Goal: Task Accomplishment & Management: Manage account settings

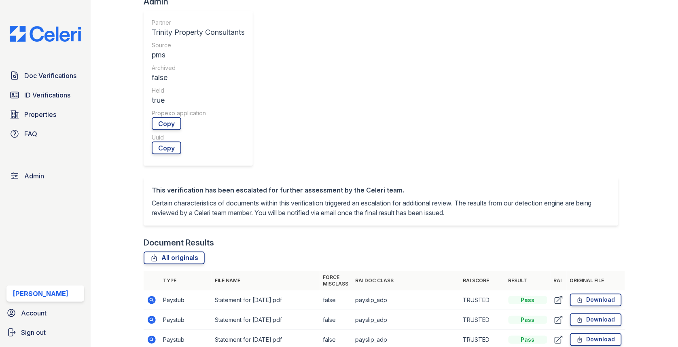
scroll to position [405, 0]
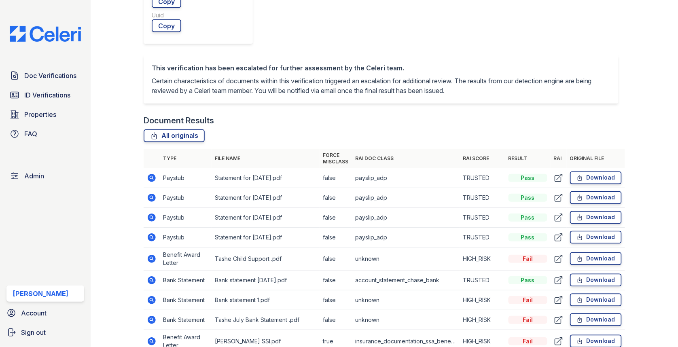
click at [152, 295] on icon at bounding box center [152, 300] width 10 height 10
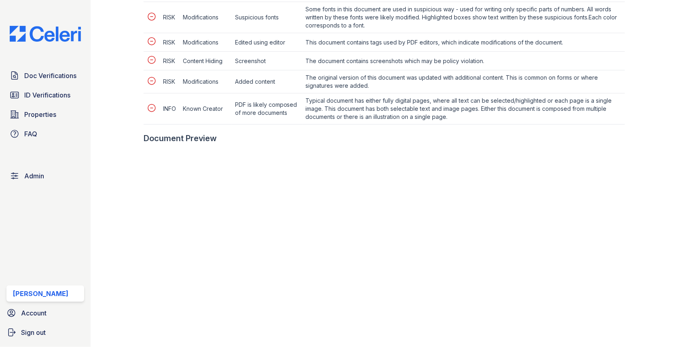
scroll to position [492, 0]
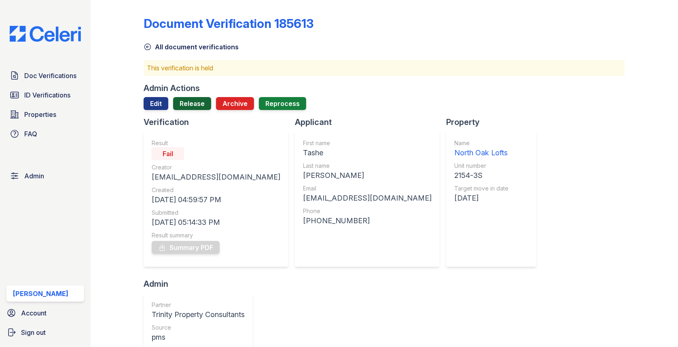
click at [201, 109] on link "Release" at bounding box center [192, 103] width 38 height 13
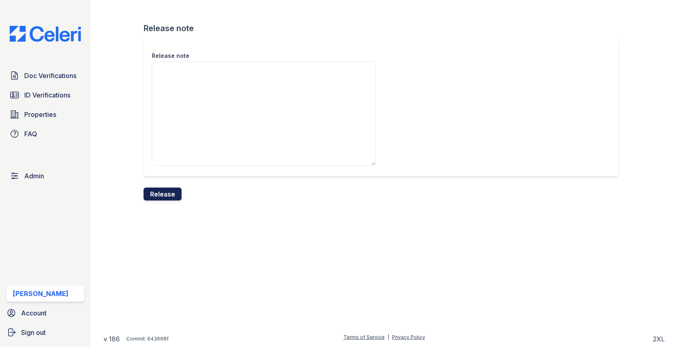
click at [166, 197] on button "Release" at bounding box center [163, 194] width 38 height 13
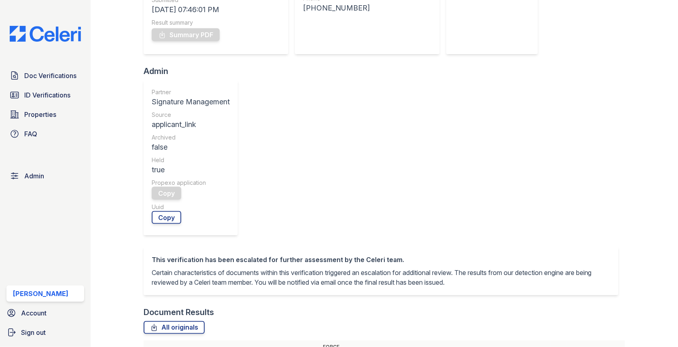
scroll to position [284, 0]
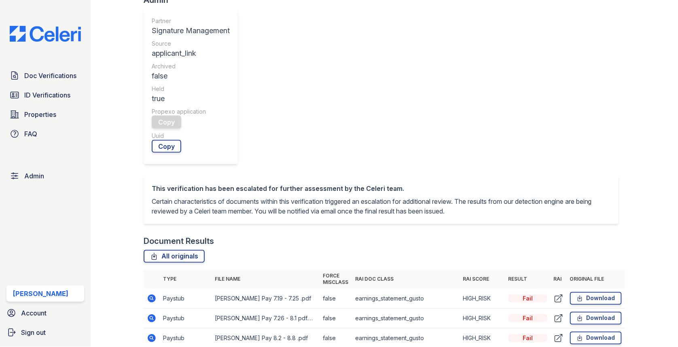
click at [146, 309] on td at bounding box center [152, 319] width 16 height 20
click at [148, 314] on icon at bounding box center [152, 319] width 10 height 10
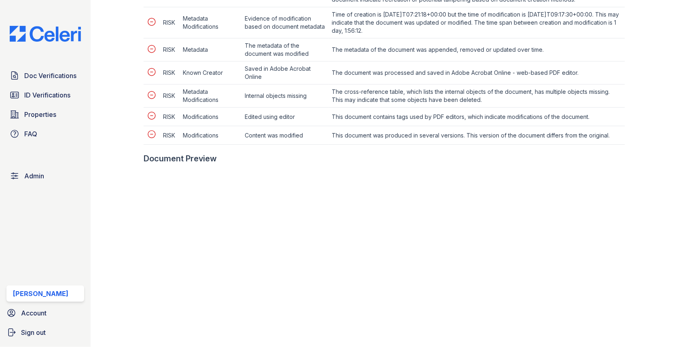
scroll to position [547, 0]
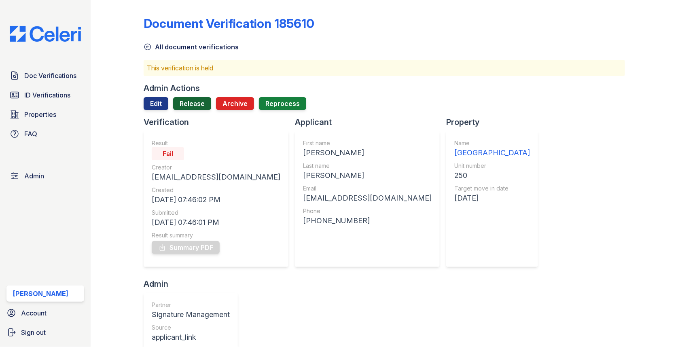
click at [200, 102] on link "Release" at bounding box center [192, 103] width 38 height 13
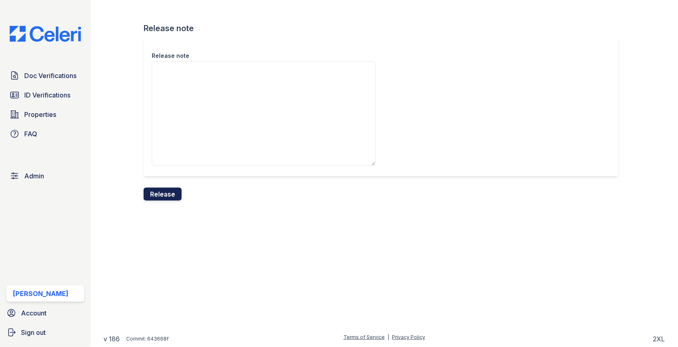
click at [166, 189] on button "Release" at bounding box center [163, 194] width 38 height 13
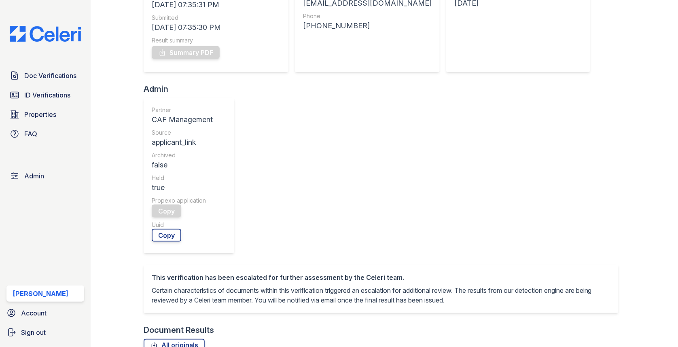
scroll to position [377, 0]
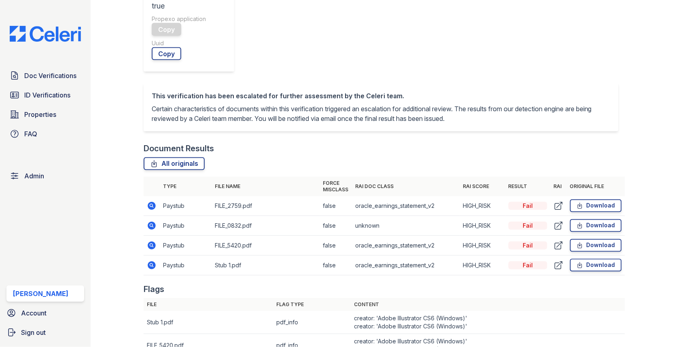
click at [151, 222] on icon at bounding box center [152, 226] width 8 height 8
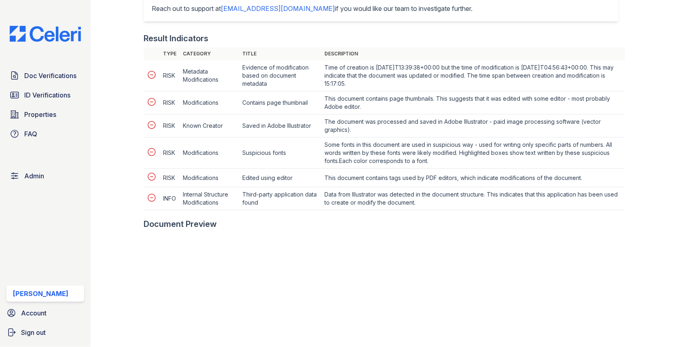
scroll to position [342, 0]
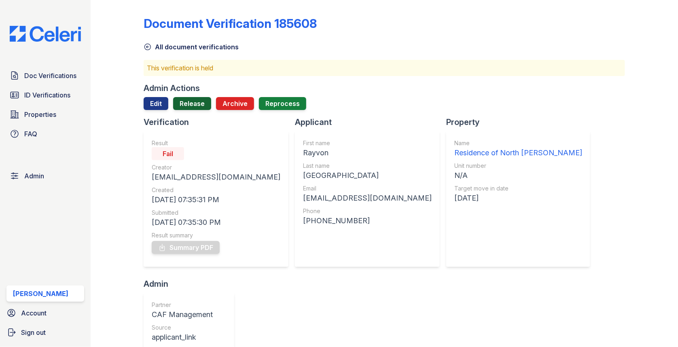
click at [192, 106] on link "Release" at bounding box center [192, 103] width 38 height 13
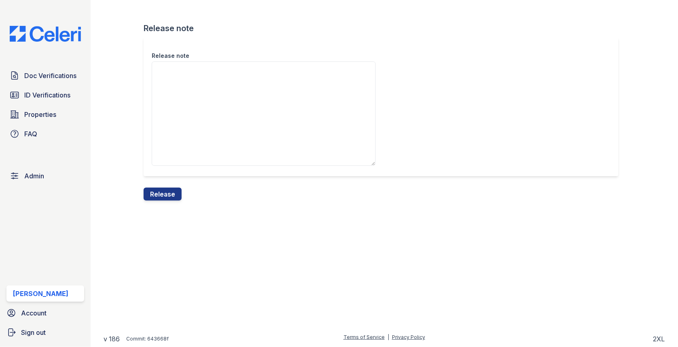
click at [159, 202] on div "Release note Release note Release" at bounding box center [385, 107] width 562 height 214
click at [161, 189] on button "Release" at bounding box center [163, 194] width 38 height 13
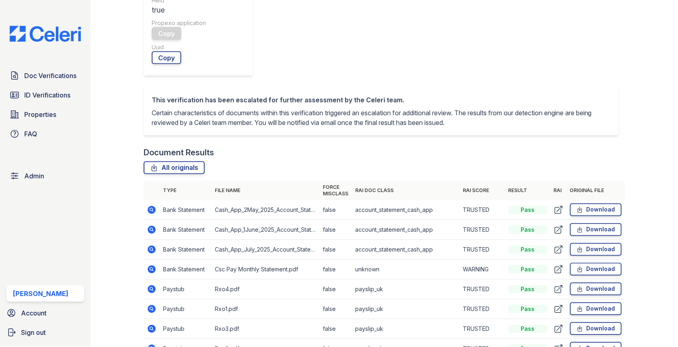
scroll to position [372, 0]
click at [151, 266] on icon at bounding box center [152, 270] width 8 height 8
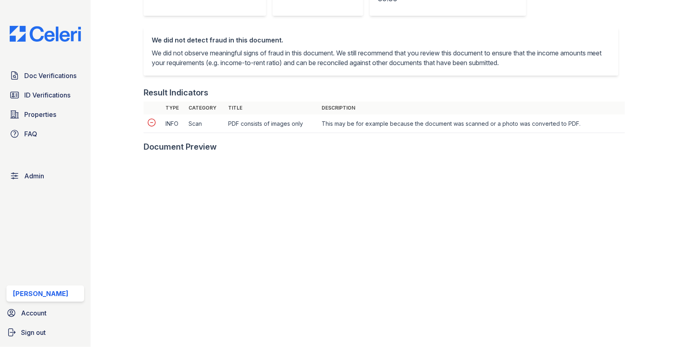
scroll to position [322, 0]
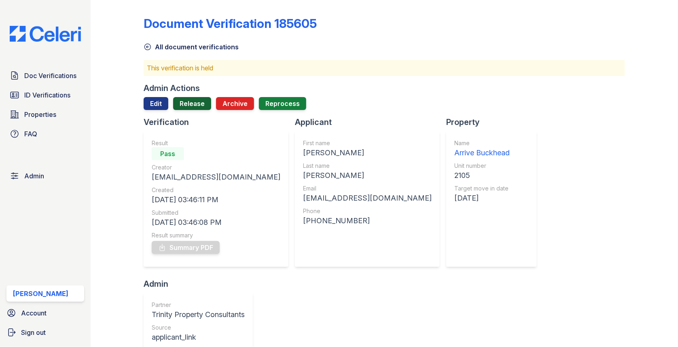
click at [210, 104] on link "Release" at bounding box center [192, 103] width 38 height 13
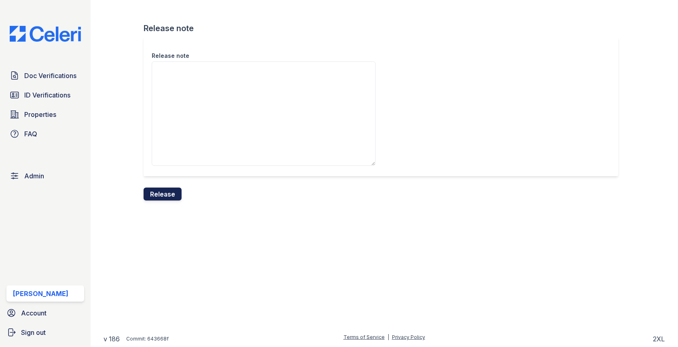
click at [170, 196] on button "Release" at bounding box center [163, 194] width 38 height 13
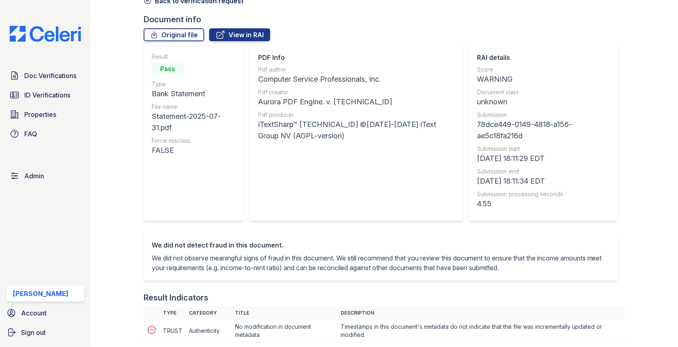
scroll to position [304, 0]
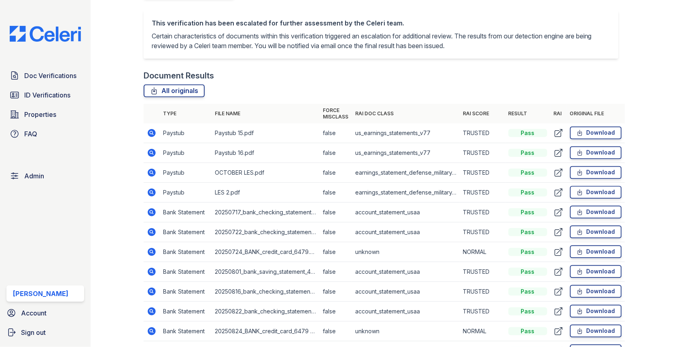
scroll to position [494, 0]
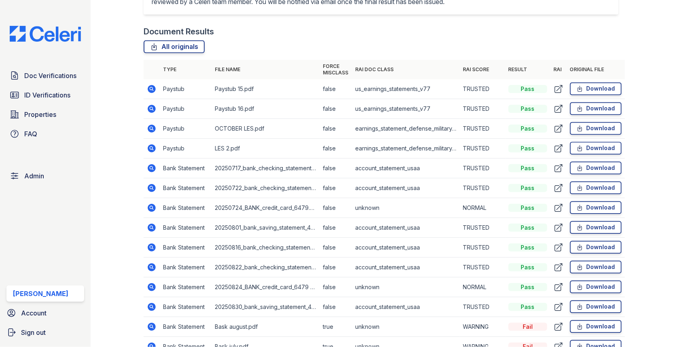
click at [155, 322] on icon at bounding box center [152, 327] width 10 height 10
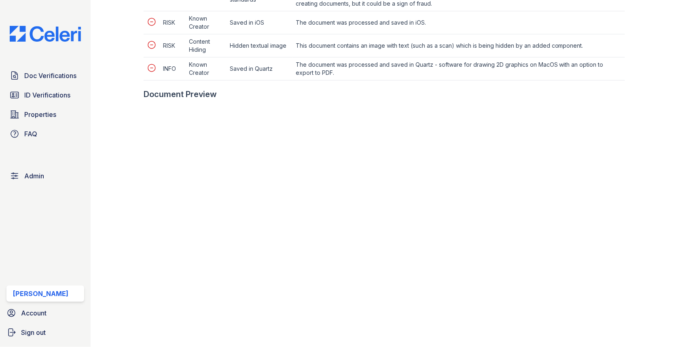
scroll to position [470, 0]
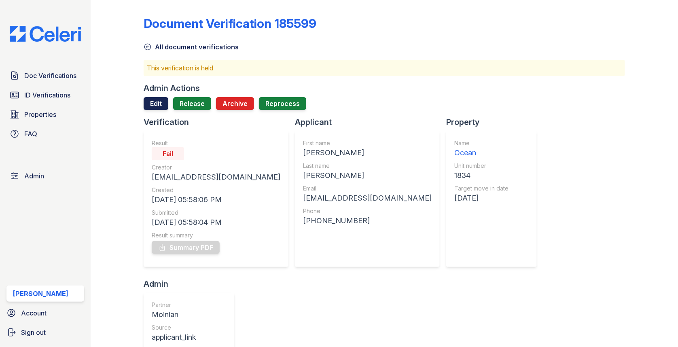
click at [161, 98] on link "Edit" at bounding box center [156, 103] width 25 height 13
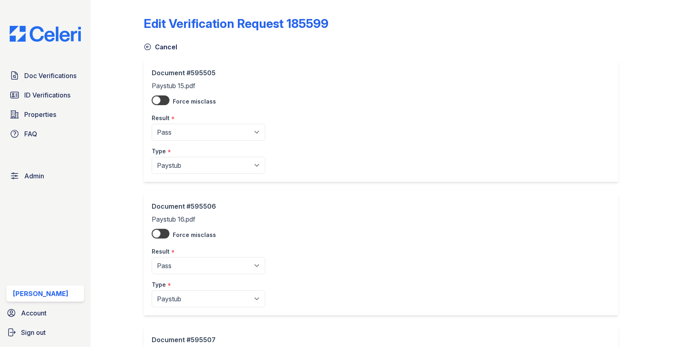
click at [161, 100] on div at bounding box center [161, 100] width 18 height 10
click at [162, 98] on input "checkbox" at bounding box center [162, 98] width 0 height 0
click at [161, 100] on div at bounding box center [161, 100] width 18 height 10
click at [162, 98] on input "checkbox" at bounding box center [162, 98] width 0 height 0
checkbox input "false"
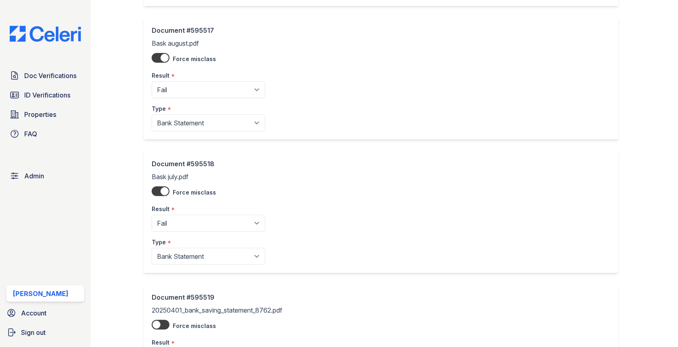
scroll to position [1621, 0]
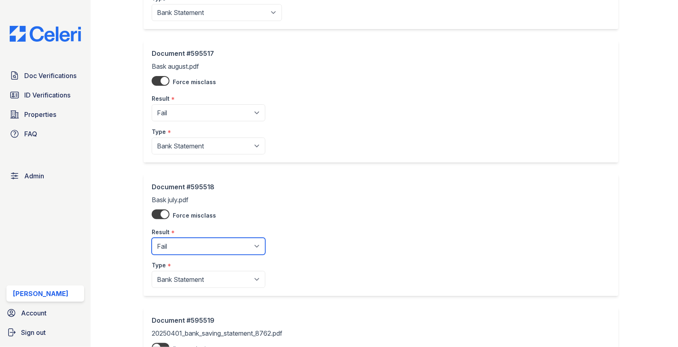
click at [178, 238] on select "Pending Sent Started Processing Pass Fail Caution Error N/A" at bounding box center [209, 246] width 114 height 17
select select "pass"
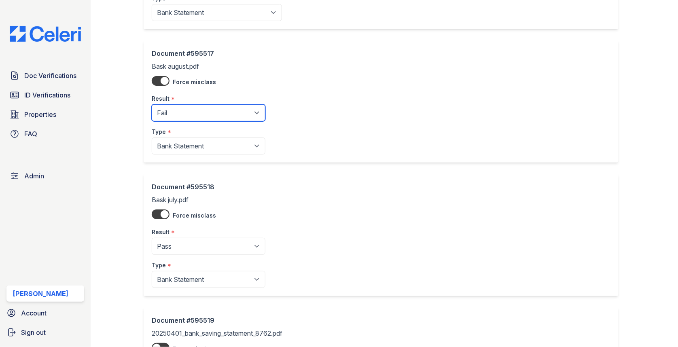
click at [184, 110] on select "Pending Sent Started Processing Pass Fail Caution Error N/A" at bounding box center [209, 112] width 114 height 17
select select "pass"
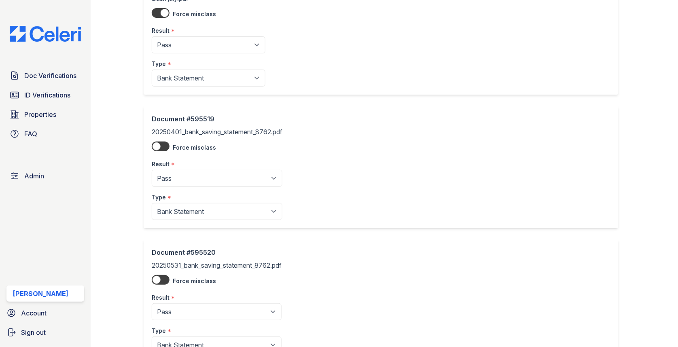
scroll to position [2277, 0]
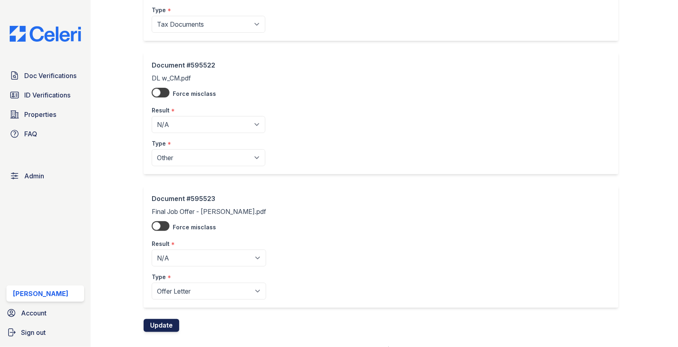
click at [165, 319] on button "Update" at bounding box center [162, 325] width 36 height 13
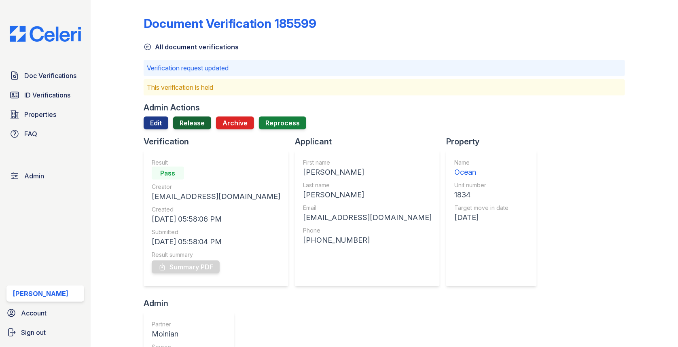
click at [195, 117] on link "Release" at bounding box center [192, 123] width 38 height 13
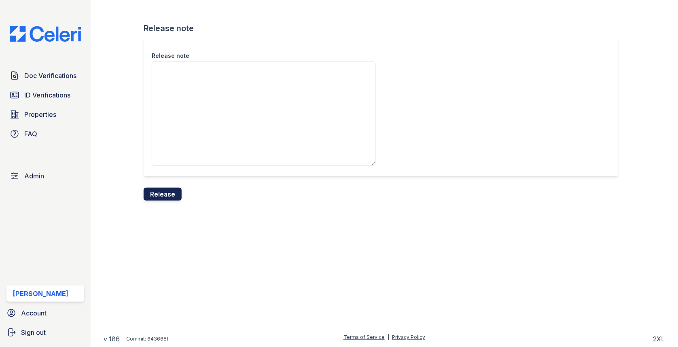
click at [163, 197] on button "Release" at bounding box center [163, 194] width 38 height 13
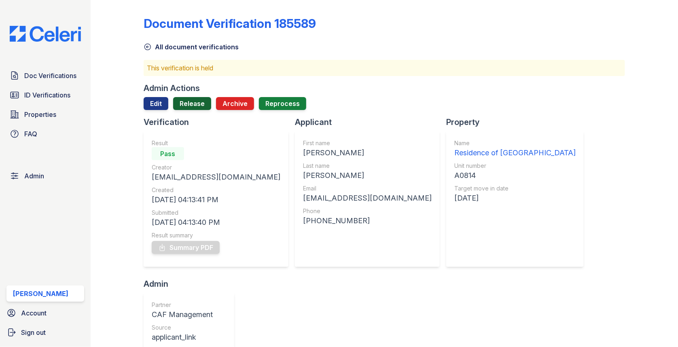
click at [195, 99] on link "Release" at bounding box center [192, 103] width 38 height 13
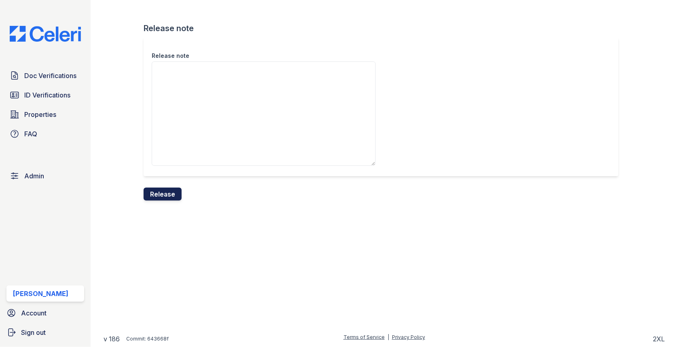
click at [180, 198] on button "Release" at bounding box center [163, 194] width 38 height 13
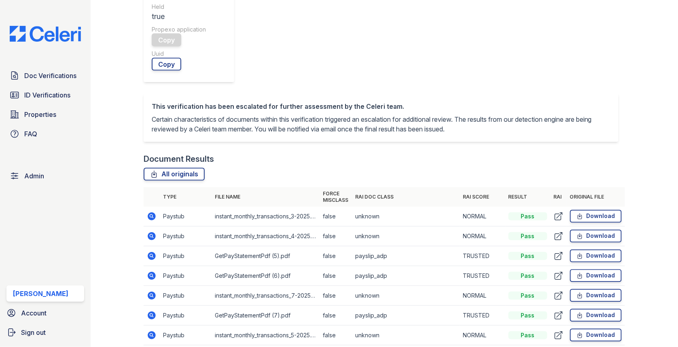
scroll to position [358, 0]
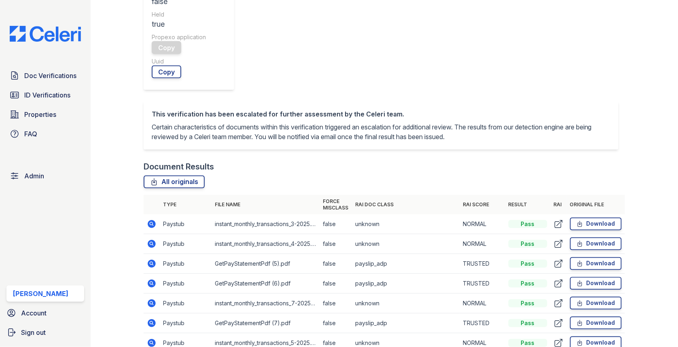
click at [153, 239] on icon at bounding box center [152, 244] width 10 height 10
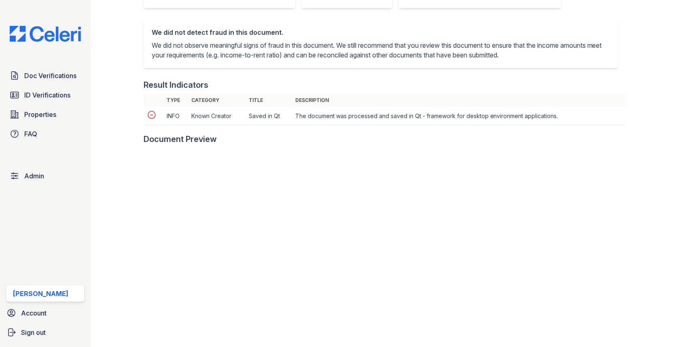
scroll to position [348, 0]
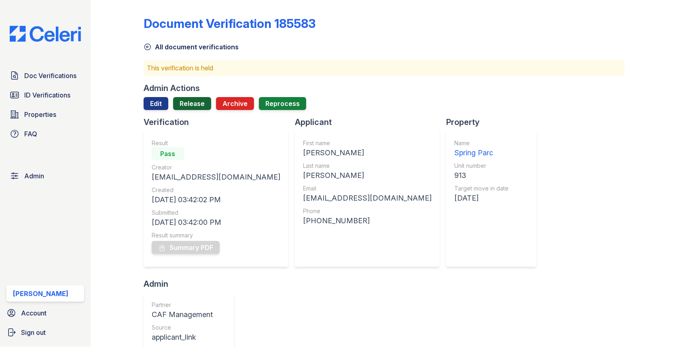
click at [197, 109] on link "Release" at bounding box center [192, 103] width 38 height 13
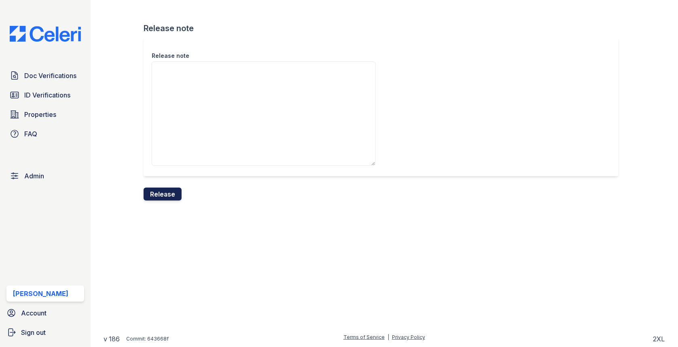
click at [174, 199] on button "Release" at bounding box center [163, 194] width 38 height 13
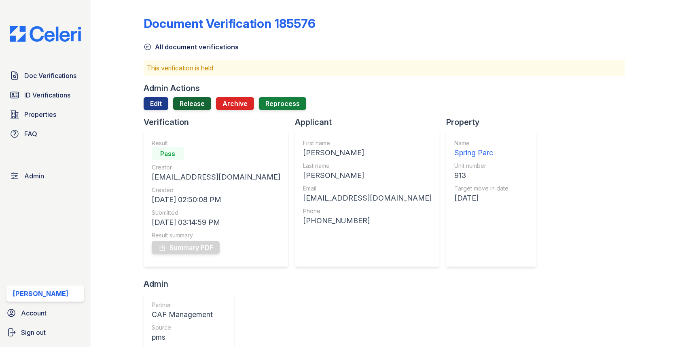
click at [198, 108] on link "Release" at bounding box center [192, 103] width 38 height 13
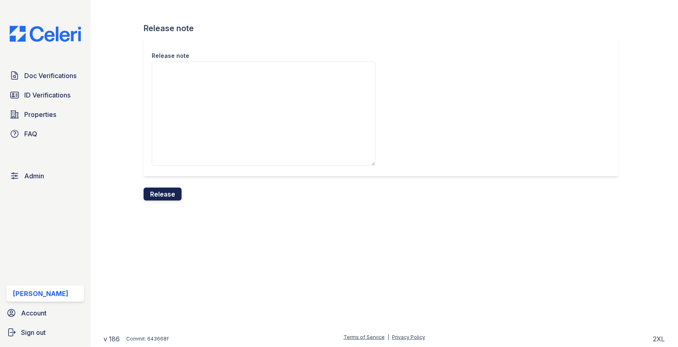
click at [179, 196] on button "Release" at bounding box center [163, 194] width 38 height 13
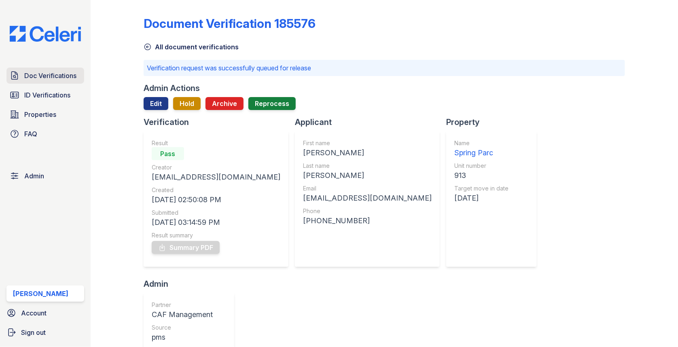
click at [78, 71] on link "Doc Verifications" at bounding box center [45, 76] width 78 height 16
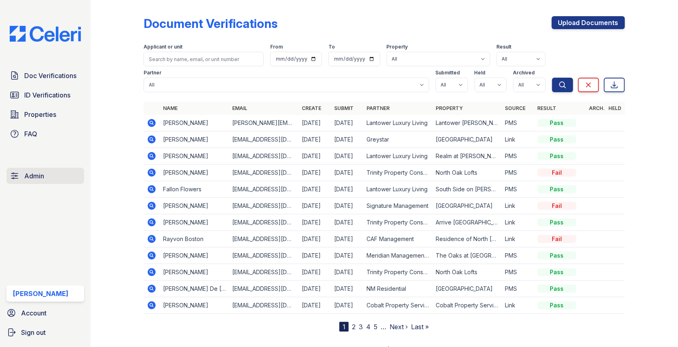
click at [56, 174] on link "Admin" at bounding box center [45, 176] width 78 height 16
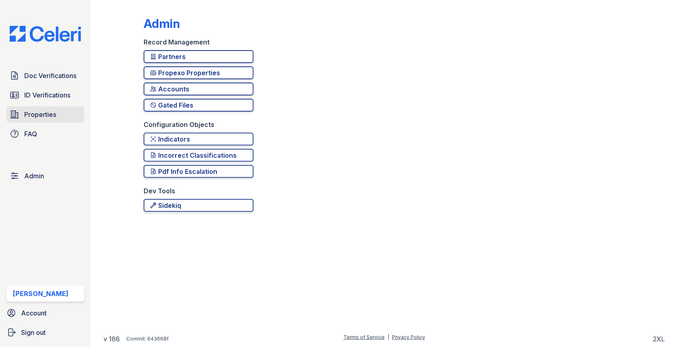
click at [58, 112] on link "Properties" at bounding box center [45, 114] width 78 height 16
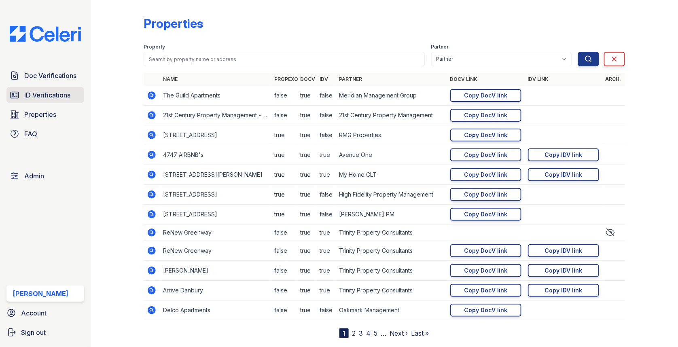
click at [61, 97] on span "ID Verifications" at bounding box center [47, 95] width 46 height 10
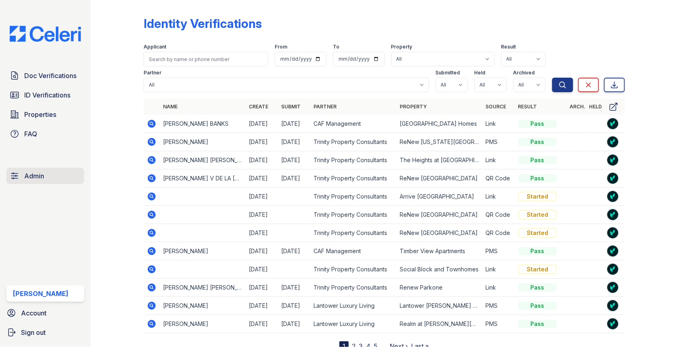
click at [63, 176] on link "Admin" at bounding box center [45, 176] width 78 height 16
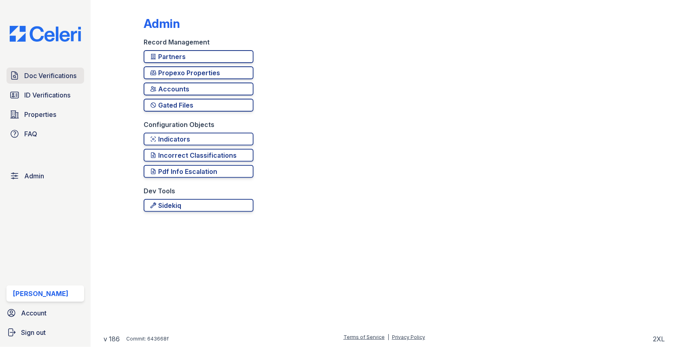
click at [55, 73] on span "Doc Verifications" at bounding box center [50, 76] width 52 height 10
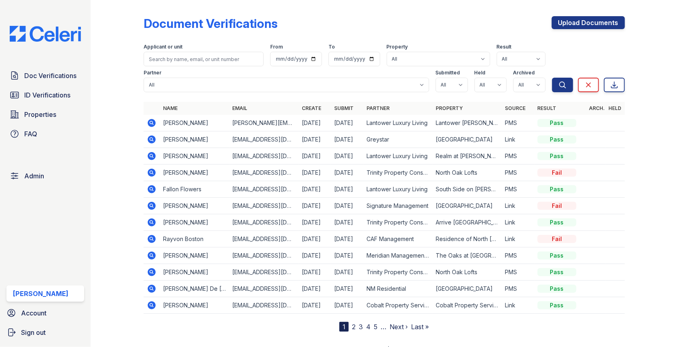
click at [43, 163] on div "Doc Verifications ID Verifications Properties FAQ Admin Max Orshan Account Sign…" at bounding box center [45, 173] width 91 height 347
click at [42, 175] on span "Admin" at bounding box center [34, 176] width 20 height 10
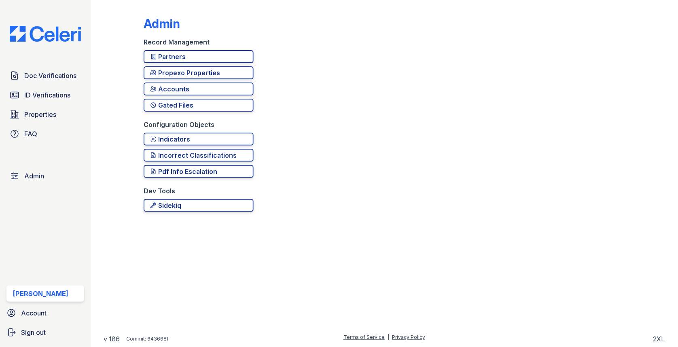
click at [163, 49] on div "Admin Record Management Partners Propexo Properties Accounts Gated Files Config…" at bounding box center [384, 111] width 481 height 217
click at [163, 54] on div "Partners" at bounding box center [198, 57] width 97 height 10
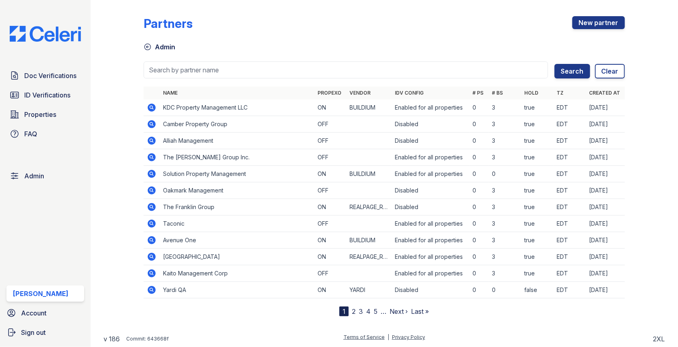
click at [150, 125] on icon at bounding box center [152, 124] width 8 height 8
click at [65, 77] on span "Doc Verifications" at bounding box center [50, 76] width 52 height 10
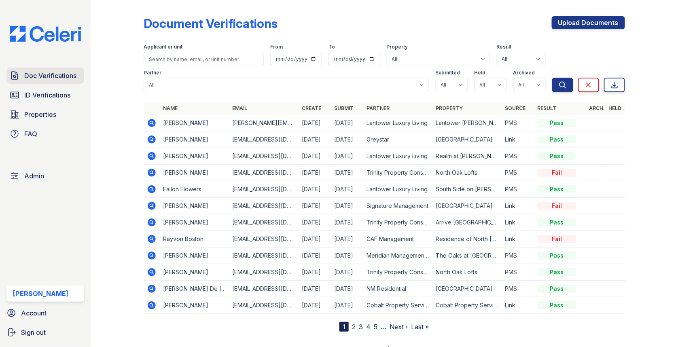
click at [74, 78] on span "Doc Verifications" at bounding box center [50, 76] width 52 height 10
click at [568, 19] on link "Upload Documents" at bounding box center [588, 22] width 73 height 13
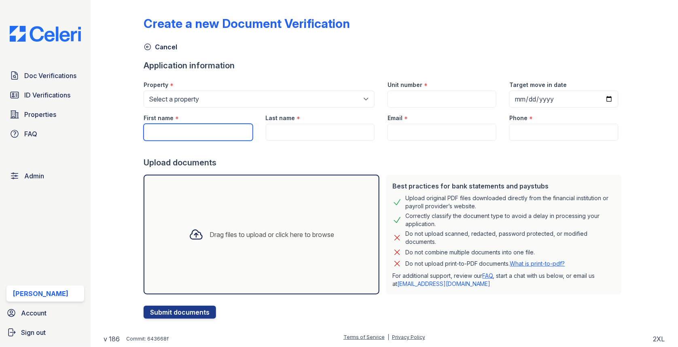
click at [177, 135] on input "First name" at bounding box center [198, 132] width 109 height 17
paste input "Keon Douglas"
click at [178, 136] on input "Keon Douglas" at bounding box center [198, 132] width 109 height 17
type input "Keon"
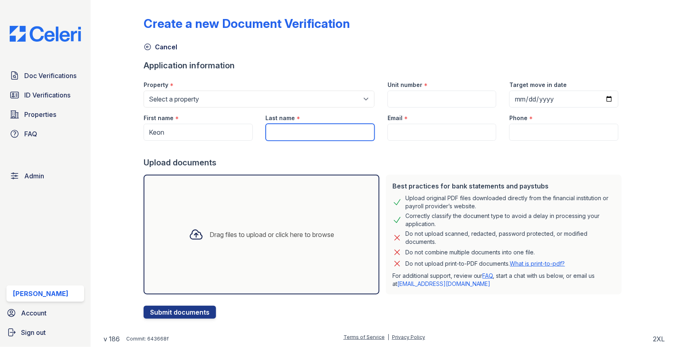
paste input "Douglas"
type input "Douglas"
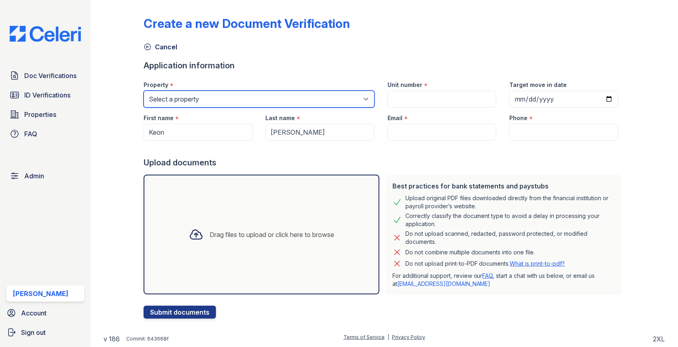
click at [224, 103] on select "Select a property 0000 Kinney Avenue 09 Cape Coral 10006 North Glowing Forge Co…" at bounding box center [259, 99] width 231 height 17
select select "4755"
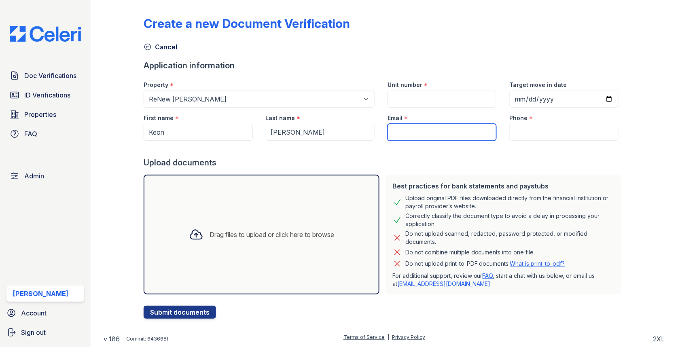
click at [418, 125] on input "Email" at bounding box center [442, 132] width 109 height 17
paste input "douglaskeon@gmail.com"
type input "douglaskeon@gmail.com"
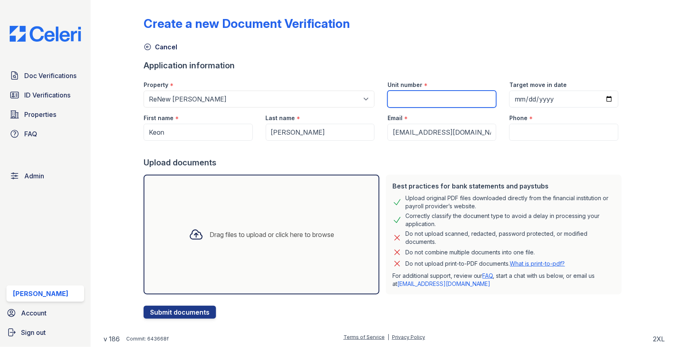
click at [422, 92] on input "Unit number" at bounding box center [442, 99] width 109 height 17
type input "1"
click at [517, 117] on label "Phone" at bounding box center [518, 118] width 18 height 8
click at [524, 131] on input "Phone" at bounding box center [563, 132] width 109 height 17
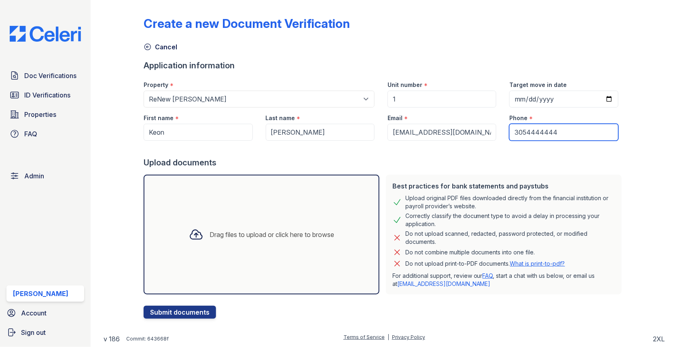
click at [535, 130] on input "3054444444" at bounding box center [563, 132] width 109 height 17
type input "3054444444"
click at [355, 227] on div "Drag files to upload or click here to browse" at bounding box center [262, 235] width 236 height 120
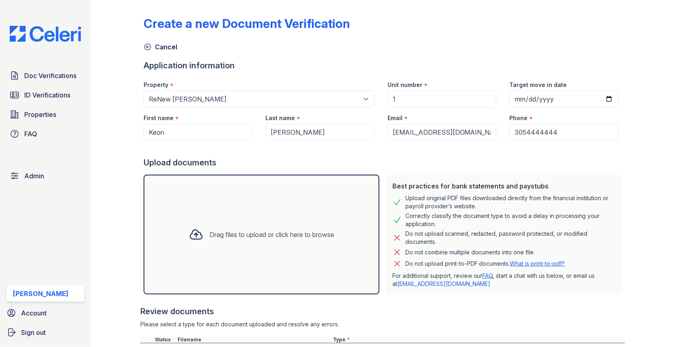
scroll to position [111, 0]
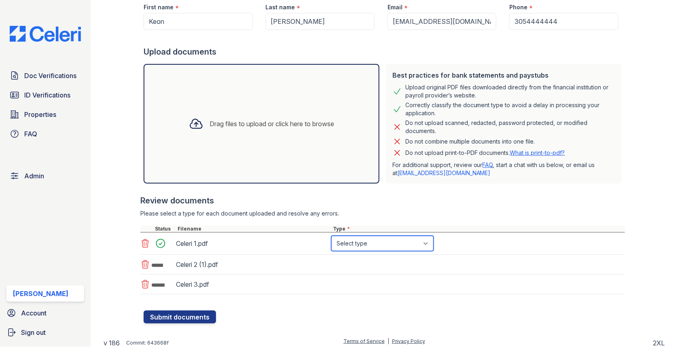
click at [360, 241] on select "Select type Paystub Bank Statement Offer Letter Tax Documents Benefit Award Let…" at bounding box center [382, 243] width 102 height 15
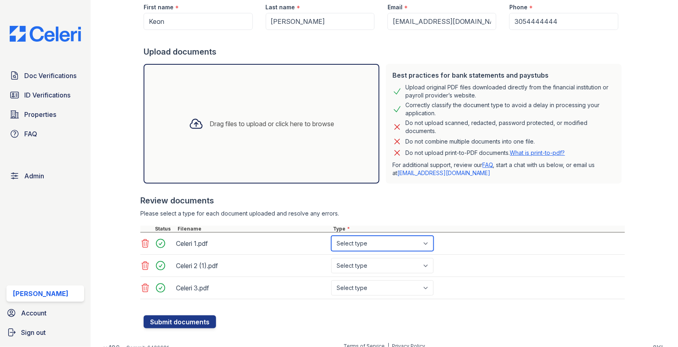
select select "other"
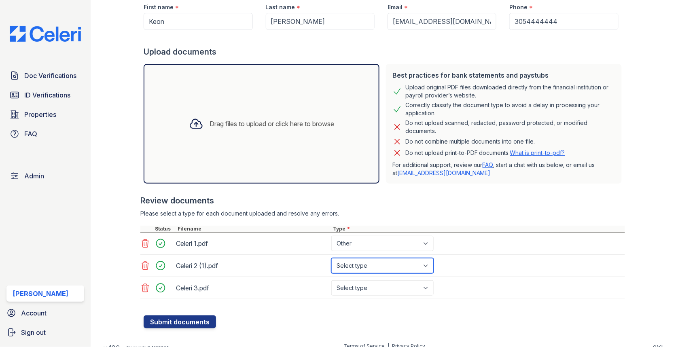
click at [362, 267] on select "Select type Paystub Bank Statement Offer Letter Tax Documents Benefit Award Let…" at bounding box center [382, 265] width 102 height 15
select select "other"
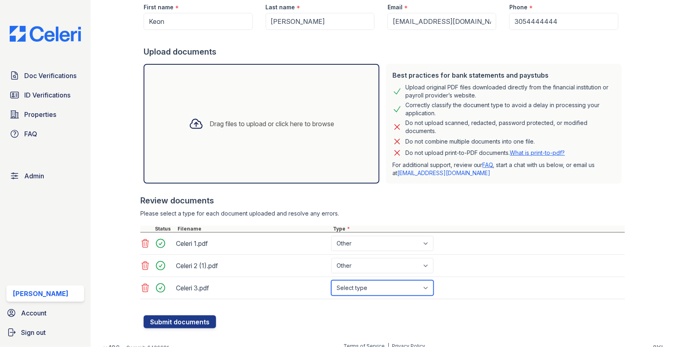
click at [359, 292] on select "Select type Paystub Bank Statement Offer Letter Tax Documents Benefit Award Let…" at bounding box center [382, 287] width 102 height 15
select select "other"
click at [186, 326] on div "Create a new Document Verification Cancel Application information Property * Se…" at bounding box center [385, 115] width 562 height 452
click at [186, 324] on button "Submit documents" at bounding box center [180, 322] width 72 height 13
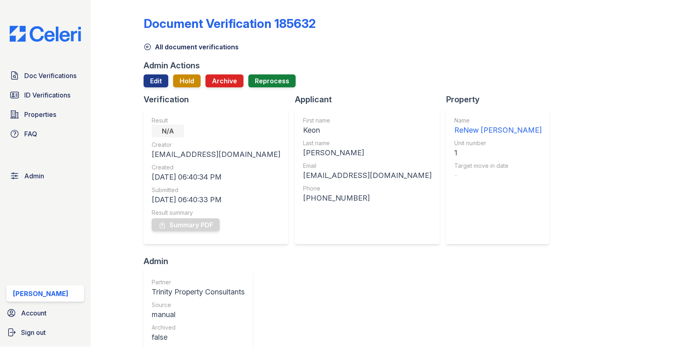
click at [158, 73] on div "Admin Actions Edit Hold Archive Reprocess" at bounding box center [384, 77] width 481 height 34
click at [158, 79] on link "Edit" at bounding box center [156, 80] width 25 height 13
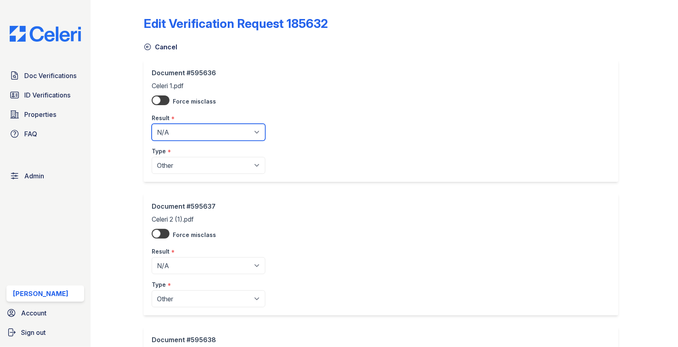
click at [168, 126] on select "Pending Sent Started Processing Pass Fail Caution Error N/A" at bounding box center [209, 132] width 114 height 17
select select "pass"
click at [172, 259] on select "Pending Sent Started Processing Pass Fail Caution Error N/A" at bounding box center [209, 265] width 114 height 17
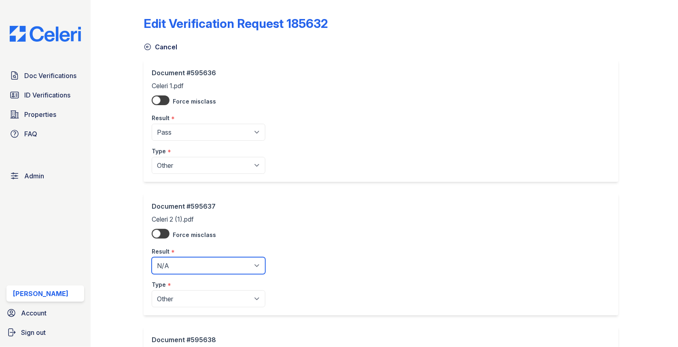
select select "pass"
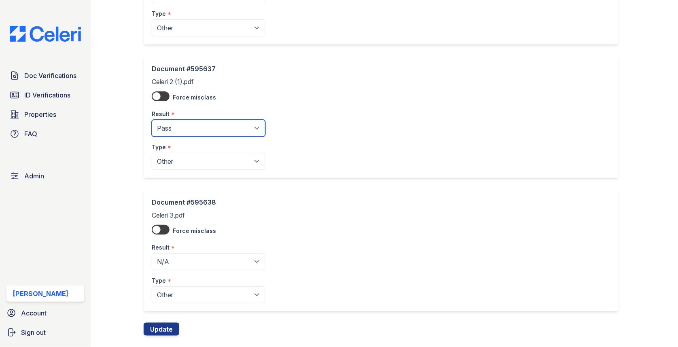
scroll to position [152, 0]
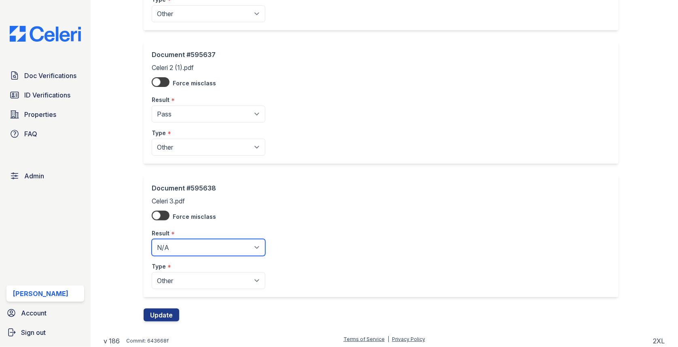
click at [194, 252] on select "Pending Sent Started Processing Pass Fail Caution Error N/A" at bounding box center [209, 247] width 114 height 17
select select "pass"
click at [156, 313] on button "Update" at bounding box center [162, 315] width 36 height 13
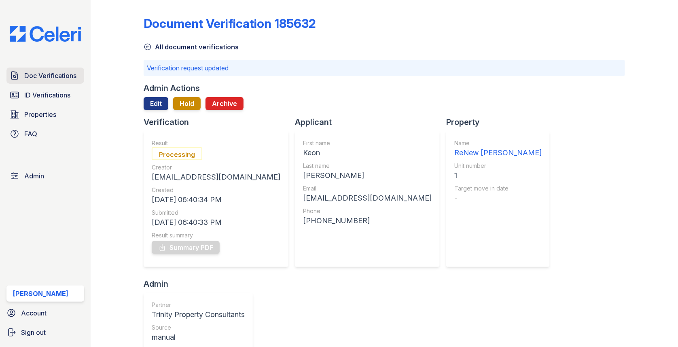
click at [66, 71] on span "Doc Verifications" at bounding box center [50, 76] width 52 height 10
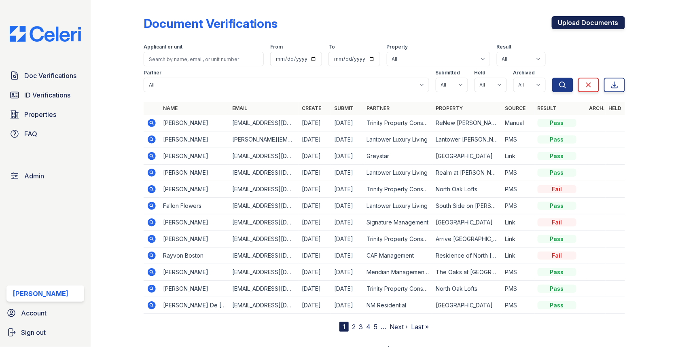
click at [591, 25] on link "Upload Documents" at bounding box center [588, 22] width 73 height 13
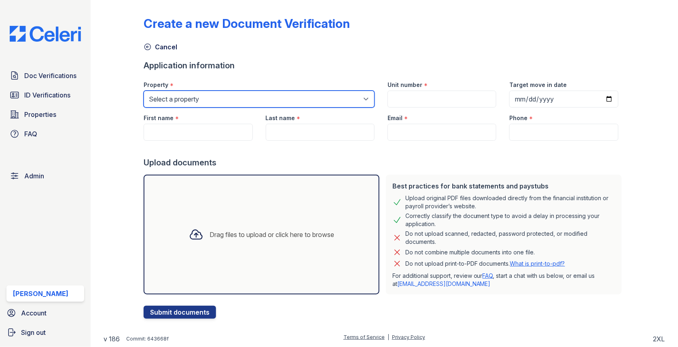
click at [210, 98] on select "Select a property 0000 Kinney Avenue 09 Cape Coral 10006 North Glowing Forge Co…" at bounding box center [259, 99] width 231 height 17
select select "4417"
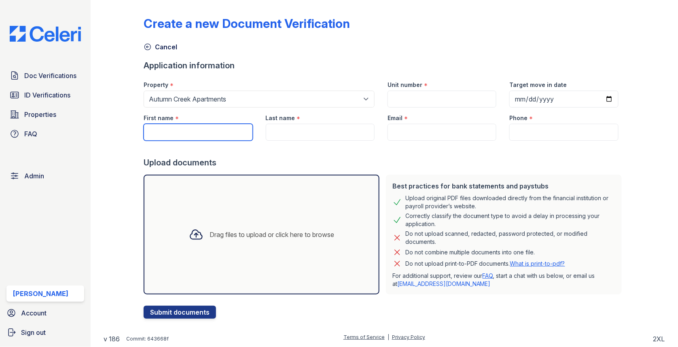
click at [195, 132] on input "First name" at bounding box center [198, 132] width 109 height 17
paste input "Dai Wesley"
click at [172, 129] on input "Dai Wesley" at bounding box center [198, 132] width 109 height 17
type input "Dai"
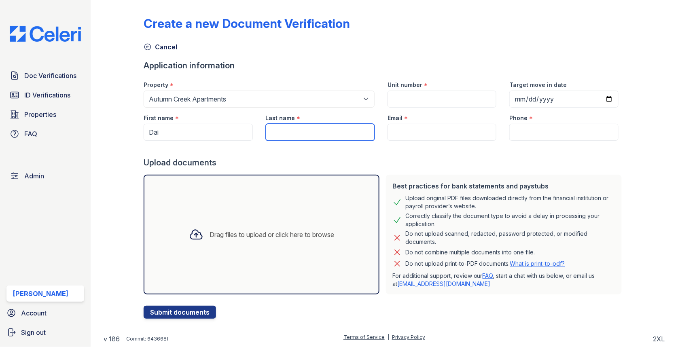
paste input "[PERSON_NAME]"
type input "[PERSON_NAME]"
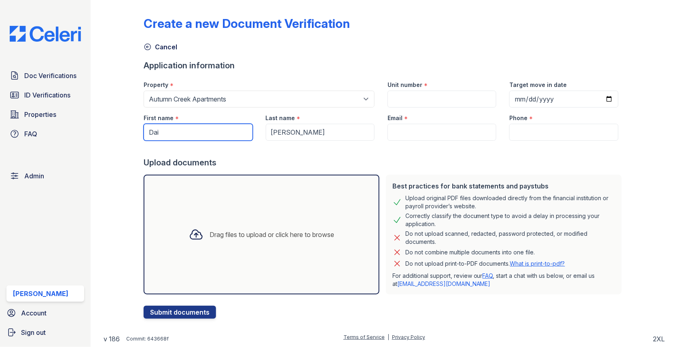
click at [167, 139] on input "Dai" at bounding box center [198, 132] width 109 height 17
type input "Dai"
click at [227, 176] on div "Drag files to upload or click here to browse" at bounding box center [262, 235] width 236 height 120
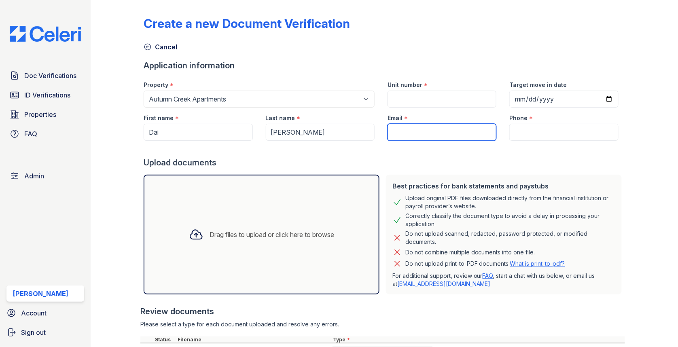
click at [412, 127] on input "Email" at bounding box center [442, 132] width 109 height 17
paste input "[EMAIL_ADDRESS][DOMAIN_NAME]"
type input "[EMAIL_ADDRESS][DOMAIN_NAME]"
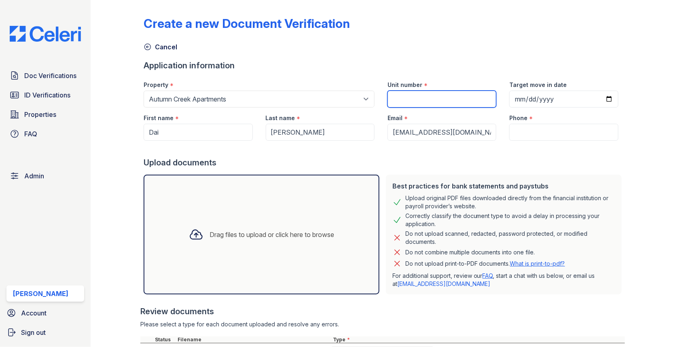
click at [415, 95] on input "Unit number" at bounding box center [442, 99] width 109 height 17
type input "1"
click at [533, 129] on input "Phone" at bounding box center [563, 132] width 109 height 17
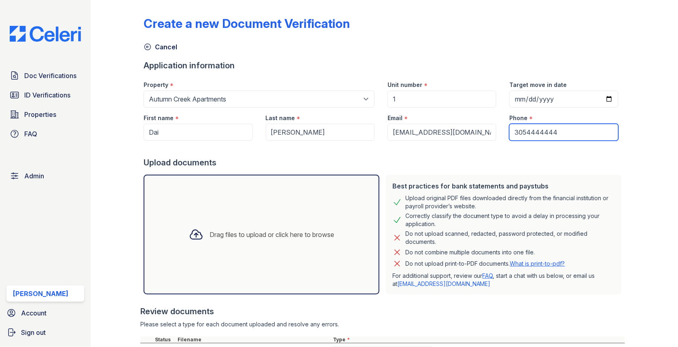
type input "3054444444"
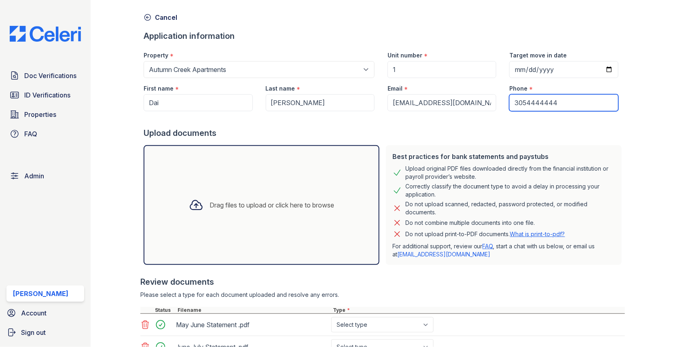
scroll to position [117, 0]
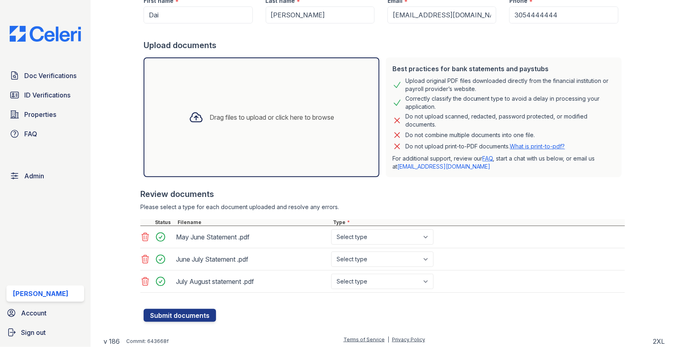
click at [369, 224] on div "Type *" at bounding box center [478, 222] width 294 height 6
click at [364, 236] on select "Select type Paystub Bank Statement Offer Letter Tax Documents Benefit Award Let…" at bounding box center [382, 236] width 102 height 15
select select "other"
click at [373, 261] on select "Select type Paystub Bank Statement Offer Letter Tax Documents Benefit Award Let…" at bounding box center [382, 259] width 102 height 15
select select "other"
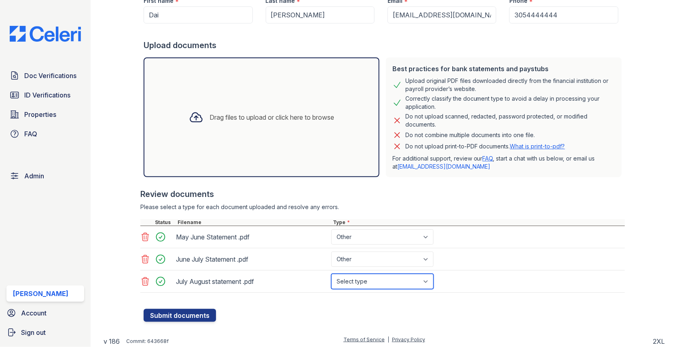
click at [363, 282] on select "Select type Paystub Bank Statement Offer Letter Tax Documents Benefit Award Let…" at bounding box center [382, 281] width 102 height 15
select select "other"
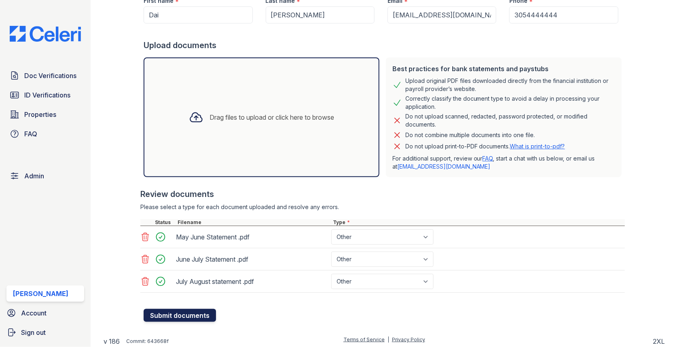
click at [180, 314] on button "Submit documents" at bounding box center [180, 315] width 72 height 13
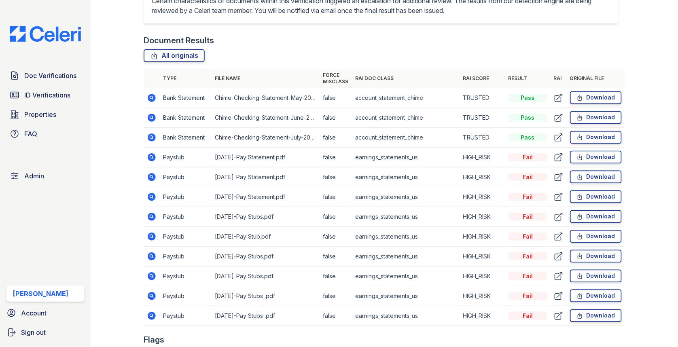
scroll to position [547, 0]
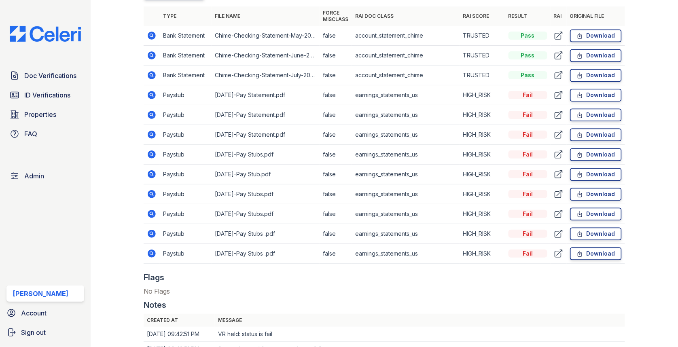
click at [148, 204] on td at bounding box center [152, 214] width 16 height 20
click at [148, 209] on icon at bounding box center [152, 214] width 10 height 10
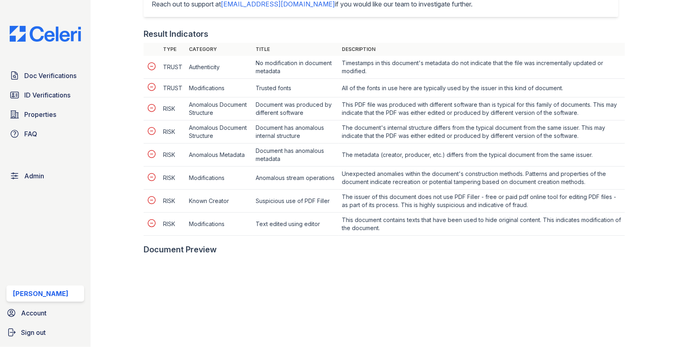
scroll to position [437, 0]
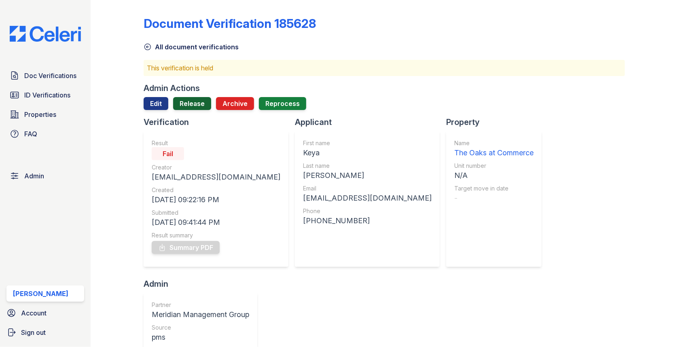
click at [192, 102] on link "Release" at bounding box center [192, 103] width 38 height 13
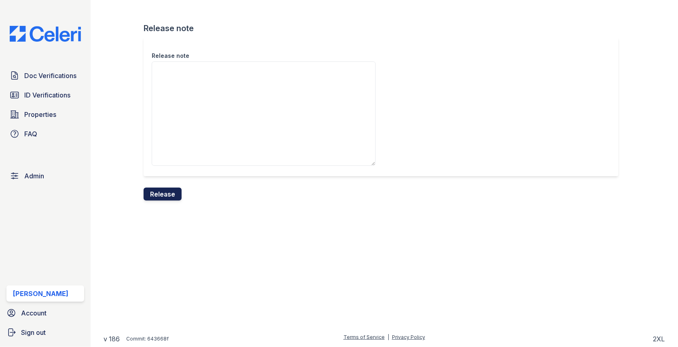
click at [173, 195] on button "Release" at bounding box center [163, 194] width 38 height 13
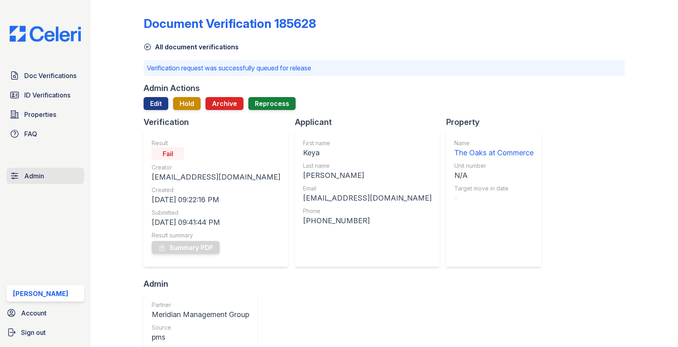
click at [53, 171] on link "Admin" at bounding box center [45, 176] width 78 height 16
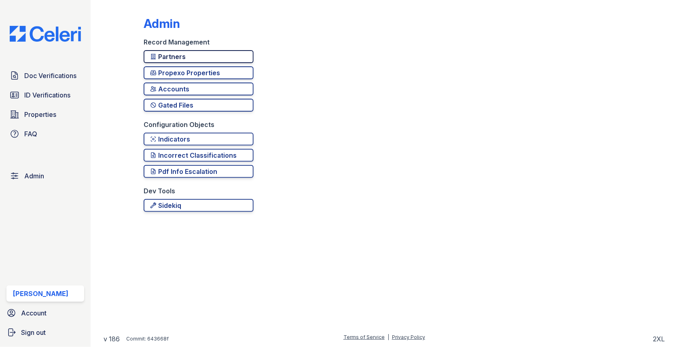
click at [200, 56] on div "Partners" at bounding box center [198, 57] width 97 height 10
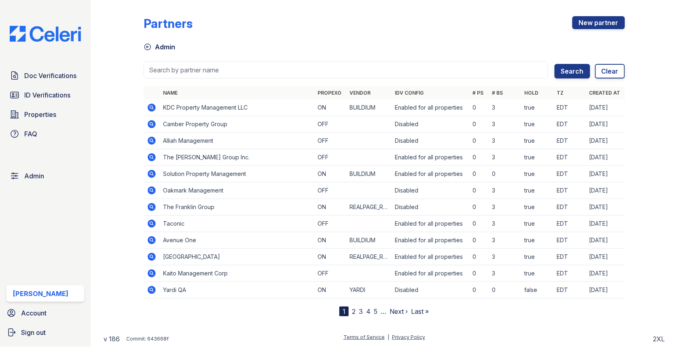
click at [191, 80] on div at bounding box center [384, 82] width 481 height 8
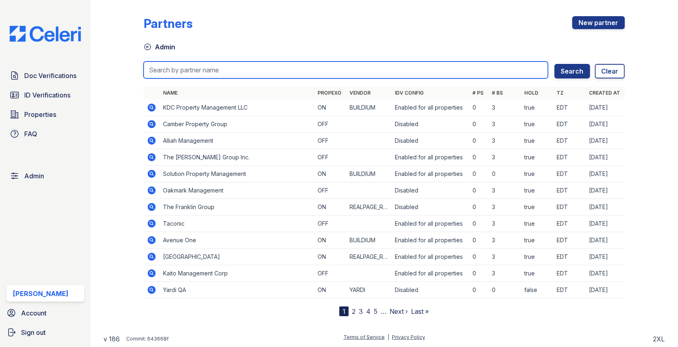
click at [192, 64] on input "search" at bounding box center [346, 69] width 405 height 17
type input "rush"
click at [555, 64] on button "Search" at bounding box center [573, 71] width 36 height 15
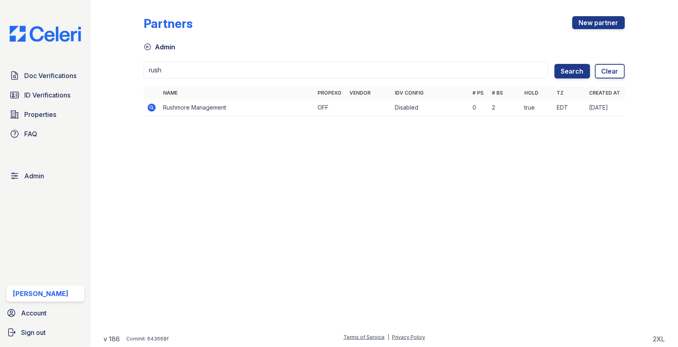
click at [153, 103] on icon at bounding box center [152, 108] width 10 height 10
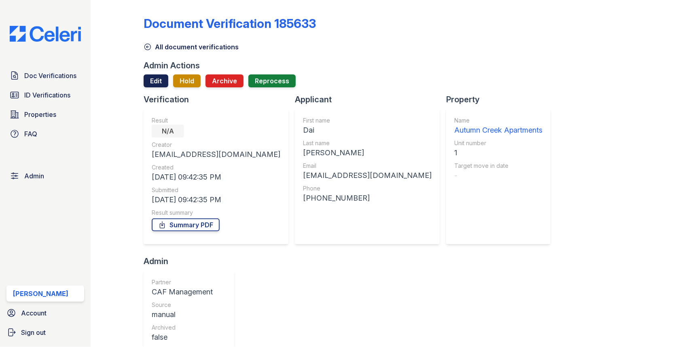
click at [159, 77] on link "Edit" at bounding box center [156, 80] width 25 height 13
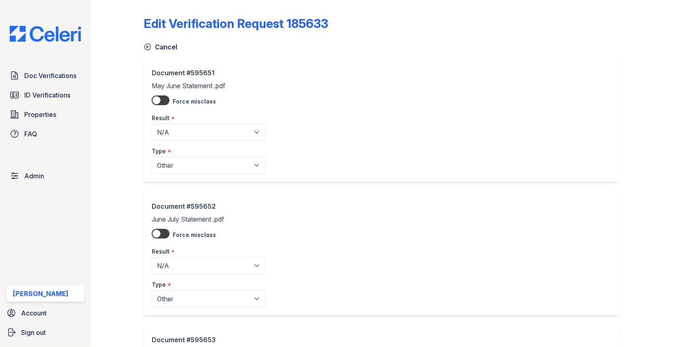
click at [180, 129] on select "Pending Sent Started Processing Pass Fail Caution Error N/A" at bounding box center [209, 132] width 114 height 17
select select "pass"
click at [191, 264] on select "Pending Sent Started Processing Pass Fail Caution Error N/A" at bounding box center [209, 265] width 114 height 17
select select "pass"
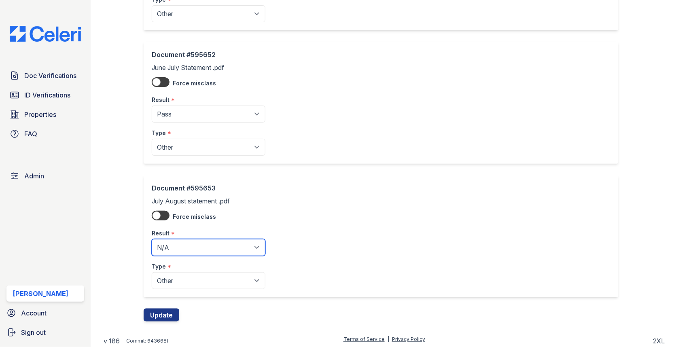
click at [201, 252] on select "Pending Sent Started Processing Pass Fail Caution Error N/A" at bounding box center [209, 247] width 114 height 17
select select "pass"
click at [157, 324] on div "Edit Verification Request 185633 Cancel Document #595651 May June Statement .pd…" at bounding box center [385, 91] width 562 height 486
click at [158, 309] on button "Update" at bounding box center [162, 315] width 36 height 13
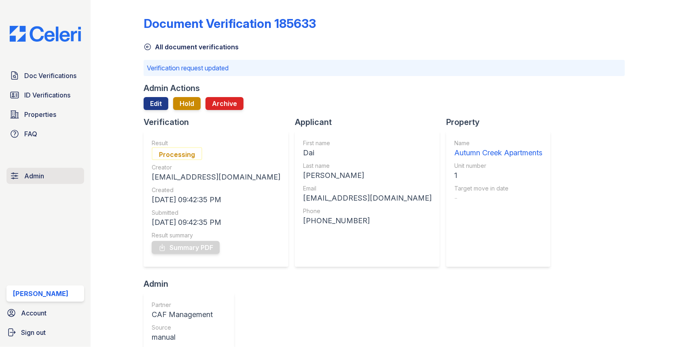
click at [34, 172] on span "Admin" at bounding box center [34, 176] width 20 height 10
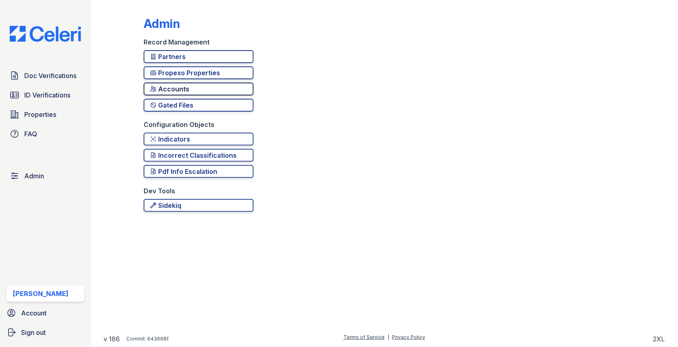
click at [185, 86] on div "Accounts" at bounding box center [198, 89] width 97 height 10
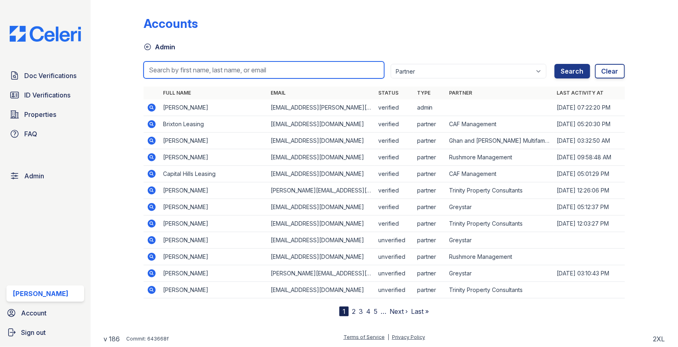
click at [200, 66] on input "search" at bounding box center [264, 69] width 241 height 17
paste input "[EMAIL_ADDRESS][DOMAIN_NAME]"
type input "[EMAIL_ADDRESS][DOMAIN_NAME]"
click at [555, 64] on button "Search" at bounding box center [573, 71] width 36 height 15
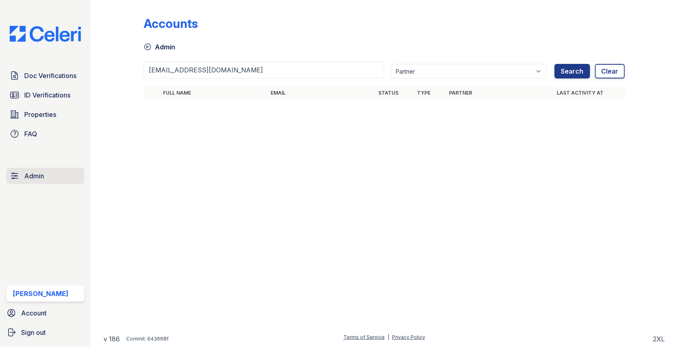
click at [53, 172] on link "Admin" at bounding box center [45, 176] width 78 height 16
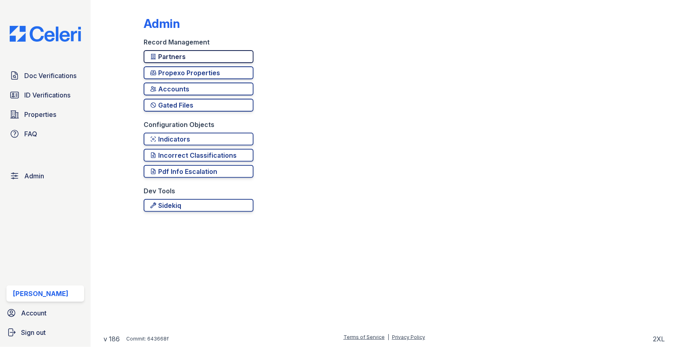
click at [182, 58] on div "Partners" at bounding box center [198, 57] width 97 height 10
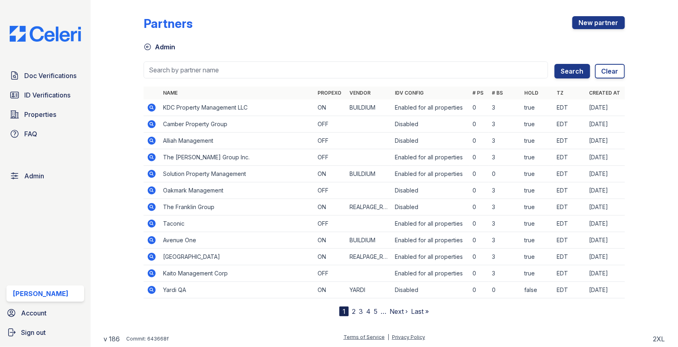
click at [178, 68] on input "search" at bounding box center [346, 69] width 405 height 17
type input "rush"
click at [555, 64] on button "Search" at bounding box center [573, 71] width 36 height 15
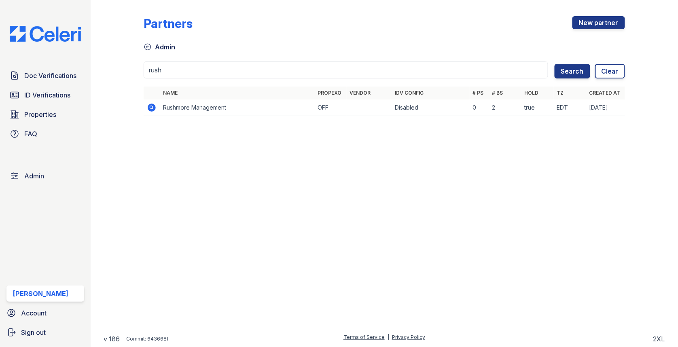
click at [153, 108] on icon at bounding box center [152, 108] width 10 height 10
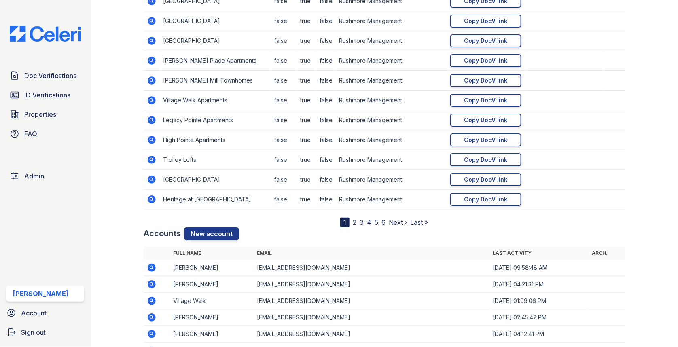
scroll to position [917, 0]
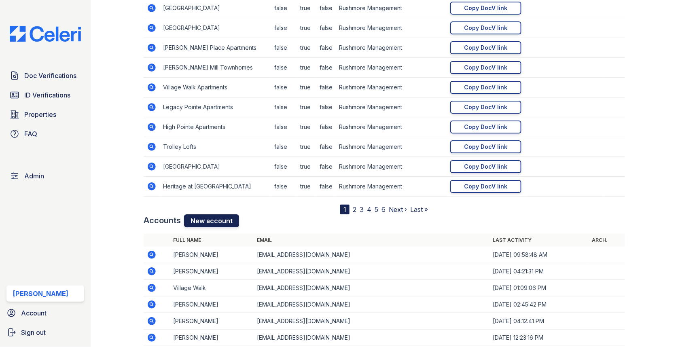
click at [208, 220] on link "New account" at bounding box center [211, 220] width 55 height 13
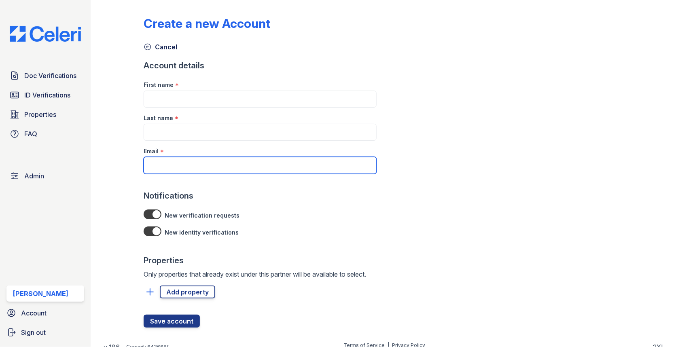
click at [207, 162] on input "Email" at bounding box center [260, 165] width 233 height 17
paste input "[EMAIL_ADDRESS][DOMAIN_NAME]"
type input "[EMAIL_ADDRESS][DOMAIN_NAME]"
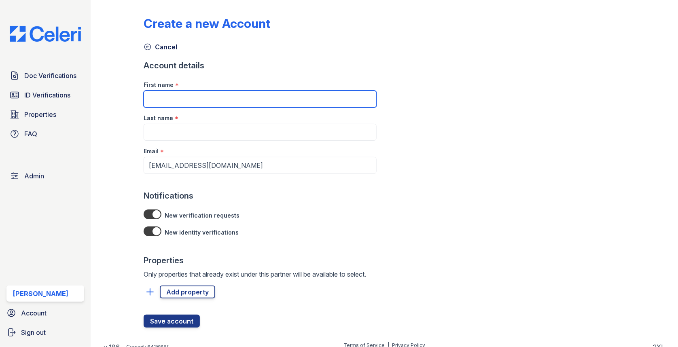
click at [196, 103] on input "First name" at bounding box center [260, 99] width 233 height 17
paste input "[PERSON_NAME]"
click at [181, 102] on input "[PERSON_NAME]" at bounding box center [260, 99] width 233 height 17
type input "[PERSON_NAME]"
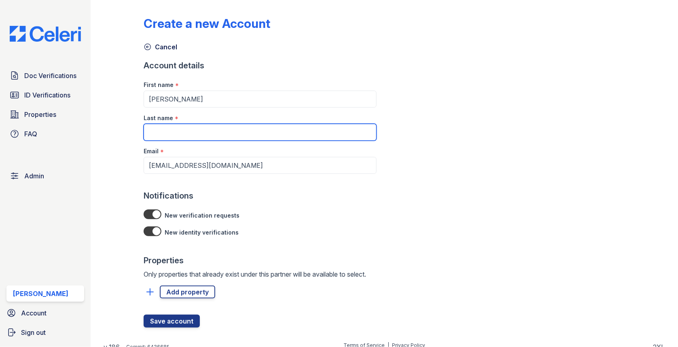
paste input "[PERSON_NAME]"
type input "[PERSON_NAME]"
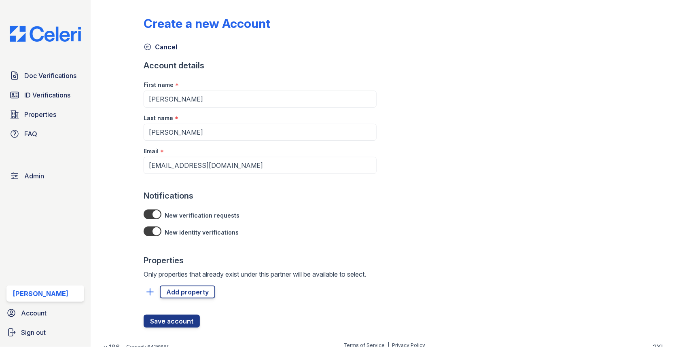
click at [181, 283] on div at bounding box center [260, 282] width 233 height 6
click at [179, 299] on div at bounding box center [260, 307] width 233 height 16
click at [182, 290] on link "Add property" at bounding box center [187, 292] width 55 height 13
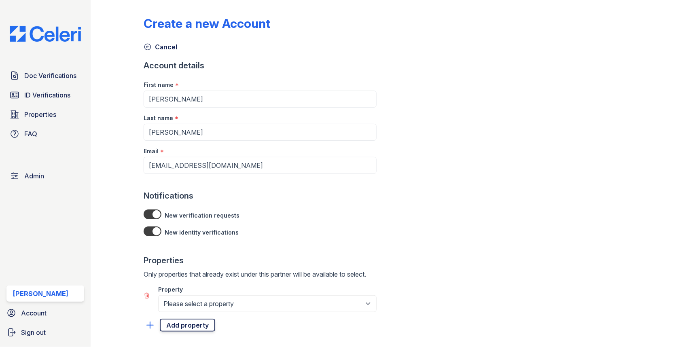
click at [182, 290] on label "Property" at bounding box center [170, 290] width 25 height 8
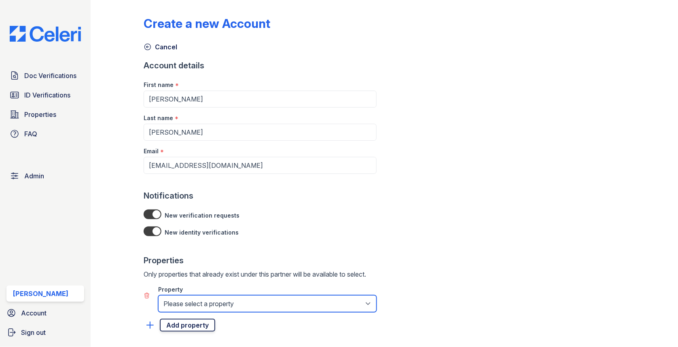
click at [182, 295] on select "Please select a property [GEOGRAPHIC_DATA] [GEOGRAPHIC_DATA] Homes [PERSON_NAME…" at bounding box center [267, 303] width 218 height 17
click at [184, 300] on select "Please select a property [GEOGRAPHIC_DATA] [GEOGRAPHIC_DATA] Homes [PERSON_NAME…" at bounding box center [267, 303] width 218 height 17
select select "598"
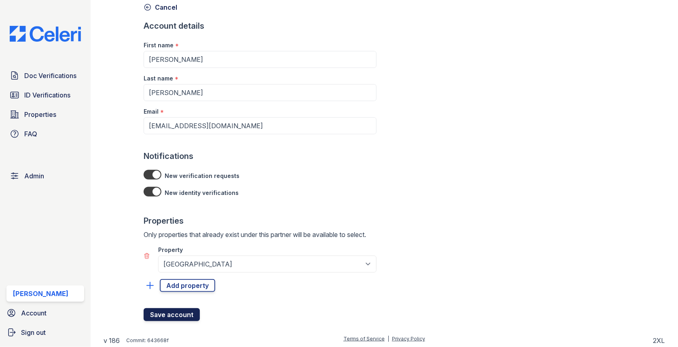
click at [176, 311] on button "Save account" at bounding box center [172, 314] width 56 height 13
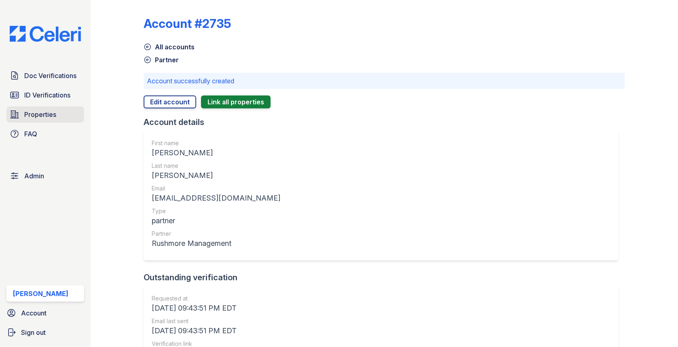
click at [40, 119] on span "Properties" at bounding box center [40, 115] width 32 height 10
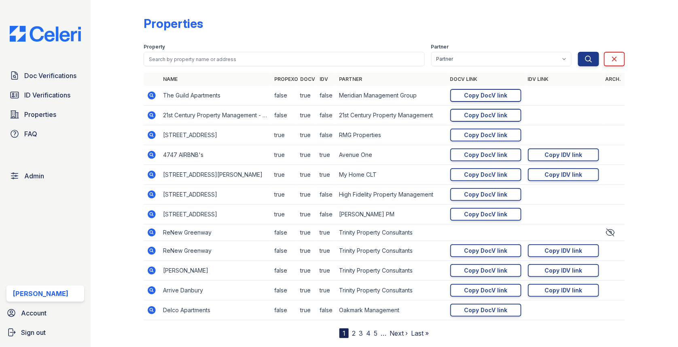
click at [177, 67] on form "Property Partner Partner 21st Century Property Management Acme Corp. ACME Prope…" at bounding box center [384, 53] width 481 height 32
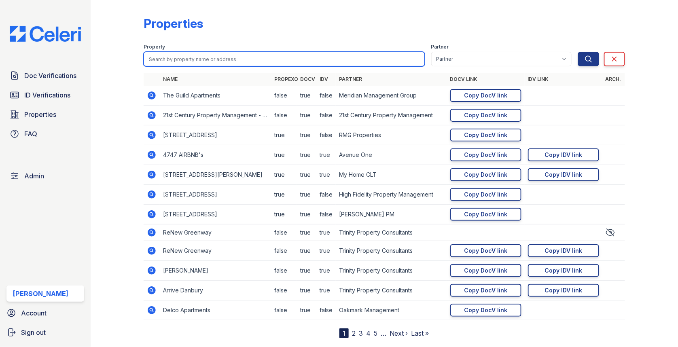
click at [177, 57] on input "search" at bounding box center [284, 59] width 281 height 15
type input "[GEOGRAPHIC_DATA]"
click at [578, 52] on button "Search" at bounding box center [588, 59] width 21 height 15
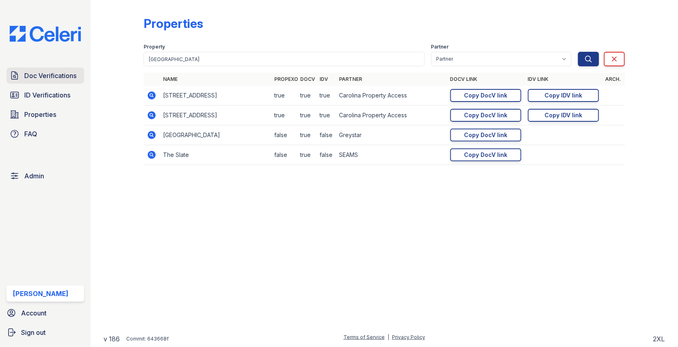
click at [49, 77] on span "Doc Verifications" at bounding box center [50, 76] width 52 height 10
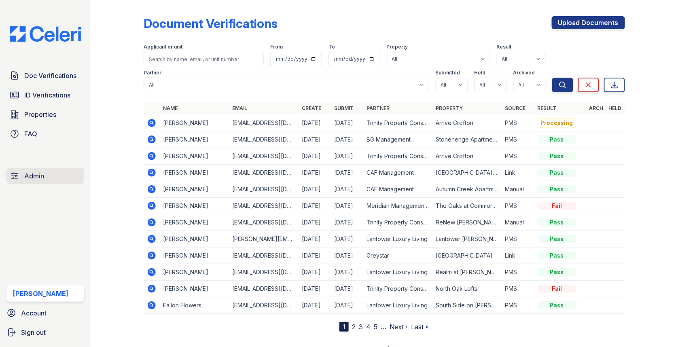
click at [42, 174] on span "Admin" at bounding box center [34, 176] width 20 height 10
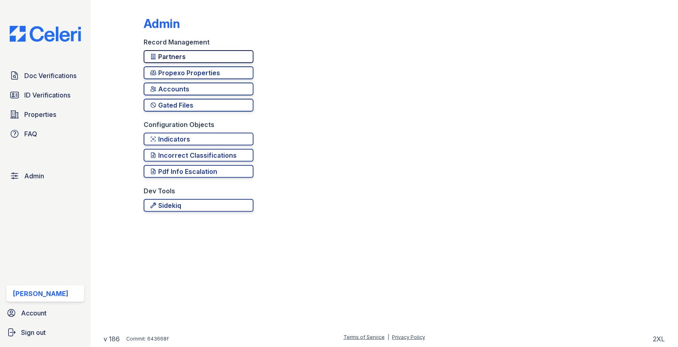
click at [197, 54] on div "Partners" at bounding box center [198, 57] width 97 height 10
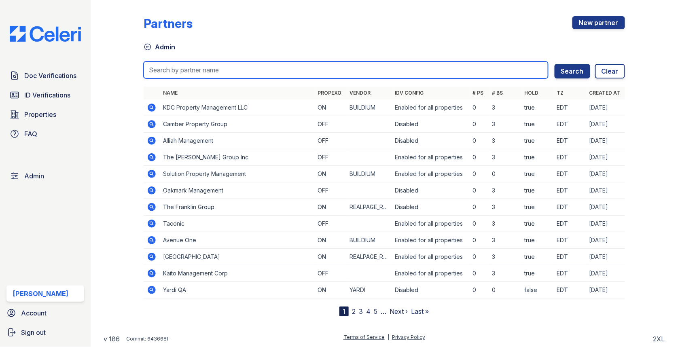
click at [189, 66] on input "search" at bounding box center [346, 69] width 405 height 17
type input "meri"
click at [555, 64] on button "Search" at bounding box center [573, 71] width 36 height 15
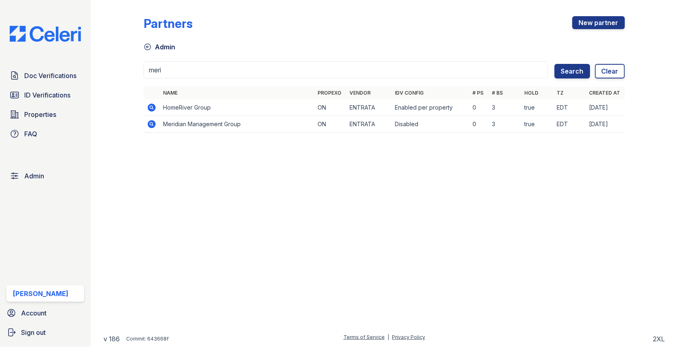
click at [149, 122] on icon at bounding box center [152, 124] width 8 height 8
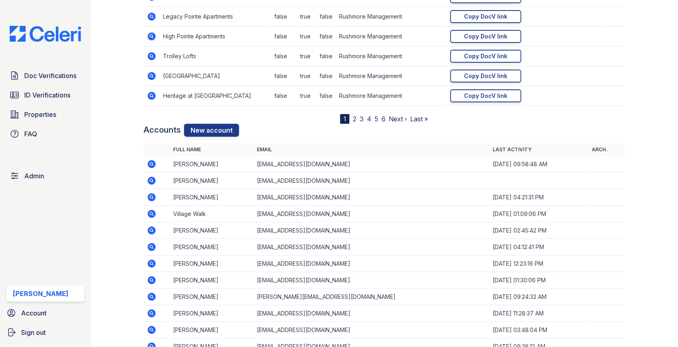
scroll to position [1129, 0]
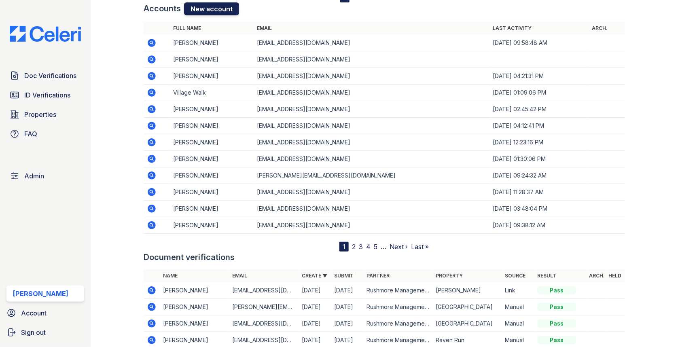
click at [214, 8] on link "New account" at bounding box center [211, 8] width 55 height 13
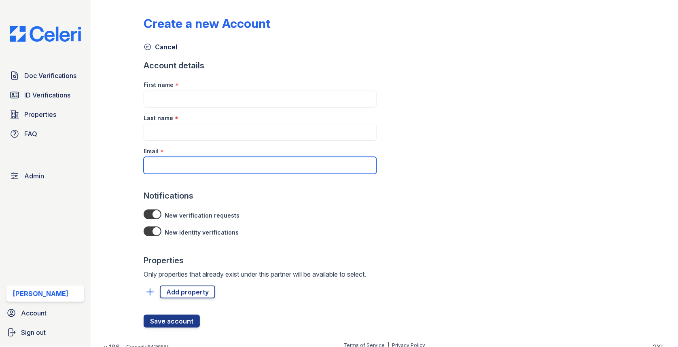
click at [179, 159] on input "Email" at bounding box center [260, 165] width 233 height 17
paste input "mbelnavis@rushmoremgmt.com"
type input "mbelnavis@rushmoremgmt.com"
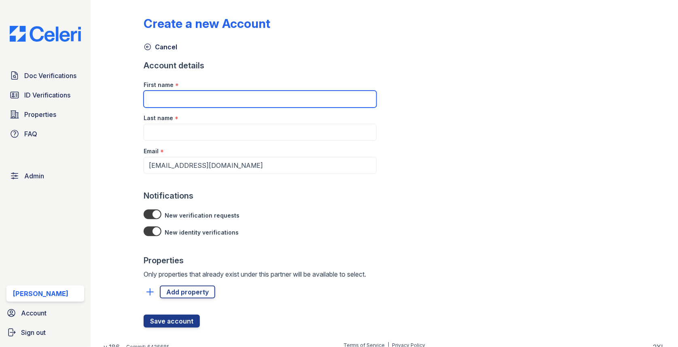
click at [250, 95] on input "First name" at bounding box center [260, 99] width 233 height 17
paste input "Michelle Belnavis"
click at [176, 96] on input "Michelle Belnavis" at bounding box center [260, 99] width 233 height 17
type input "Michelle"
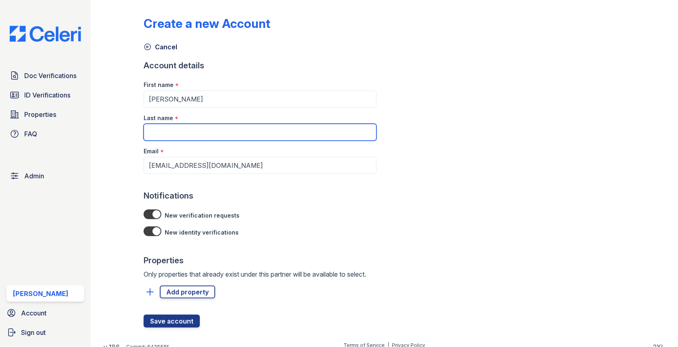
paste input "Belnavis"
type input "Belnavis"
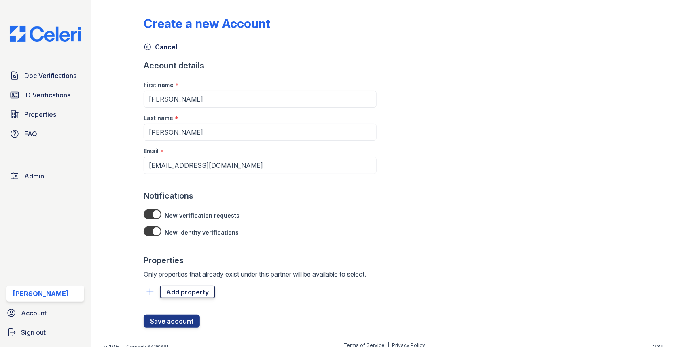
click at [181, 288] on link "Add property" at bounding box center [187, 292] width 55 height 13
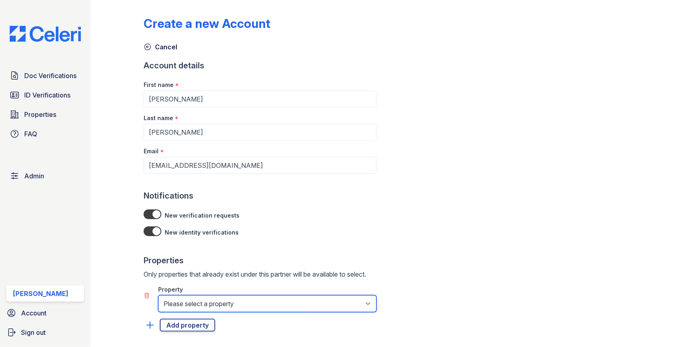
click at [181, 301] on select "Please select a property [GEOGRAPHIC_DATA] [GEOGRAPHIC_DATA] Homes [PERSON_NAME…" at bounding box center [267, 303] width 218 height 17
select select "600"
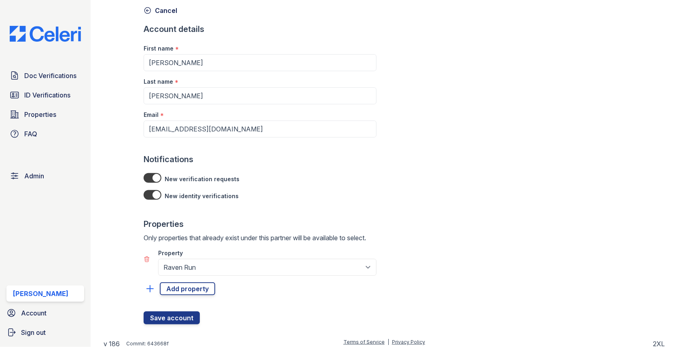
click at [170, 323] on div "Create a new Account Cancel Account details First name * Michelle Last name * B…" at bounding box center [385, 151] width 562 height 374
click at [170, 317] on button "Save account" at bounding box center [172, 318] width 56 height 13
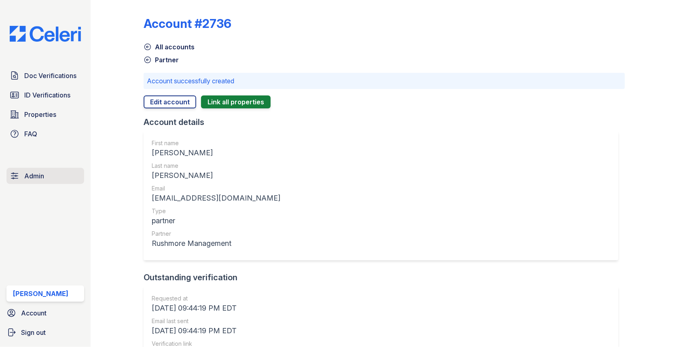
click at [55, 180] on link "Admin" at bounding box center [45, 176] width 78 height 16
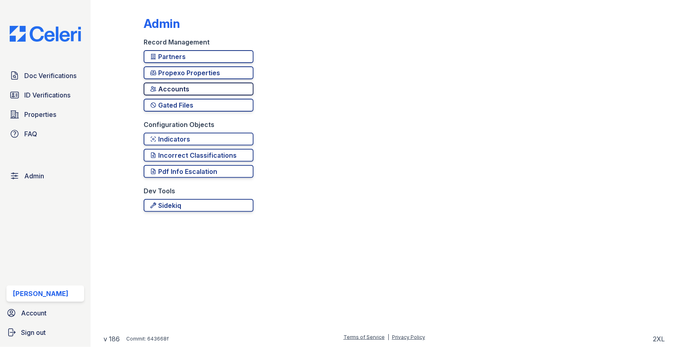
click at [220, 83] on link "Accounts" at bounding box center [199, 89] width 110 height 13
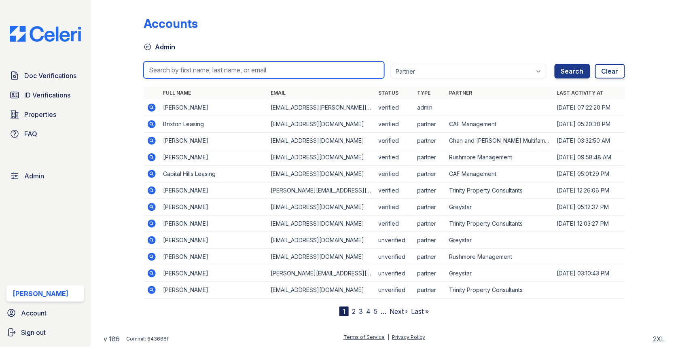
click at [229, 70] on input "search" at bounding box center [264, 69] width 241 height 17
paste input "fernhillpark@rushmoremgmt.com"
type input "fernhillpark@rushmoremgmt.com"
click at [555, 64] on button "Search" at bounding box center [573, 71] width 36 height 15
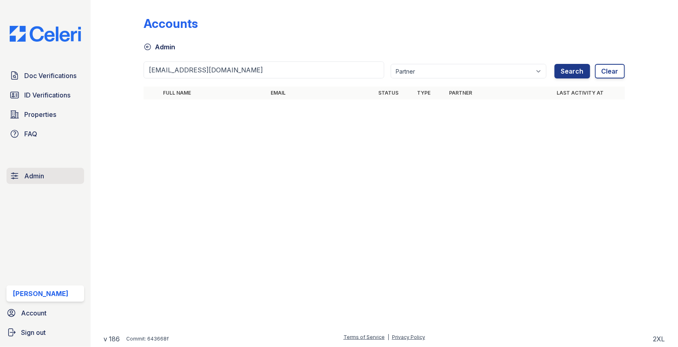
click at [41, 179] on span "Admin" at bounding box center [34, 176] width 20 height 10
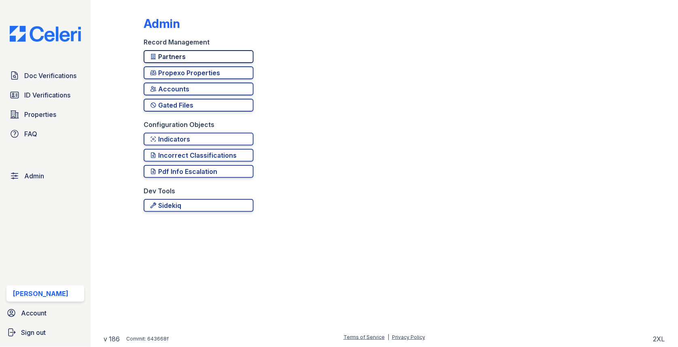
click at [181, 52] on div "Partners" at bounding box center [198, 57] width 97 height 10
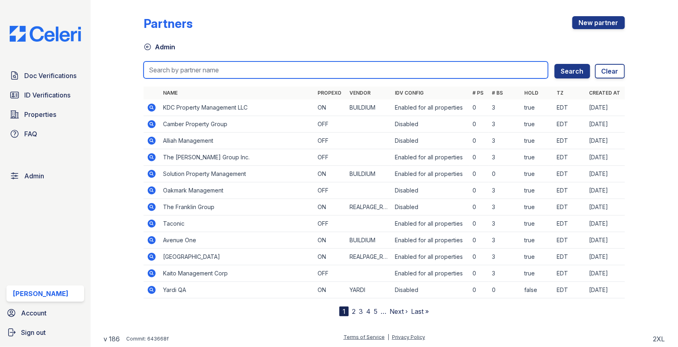
click at [178, 64] on input "search" at bounding box center [346, 69] width 405 height 17
type input "rush"
click at [555, 64] on button "Search" at bounding box center [573, 71] width 36 height 15
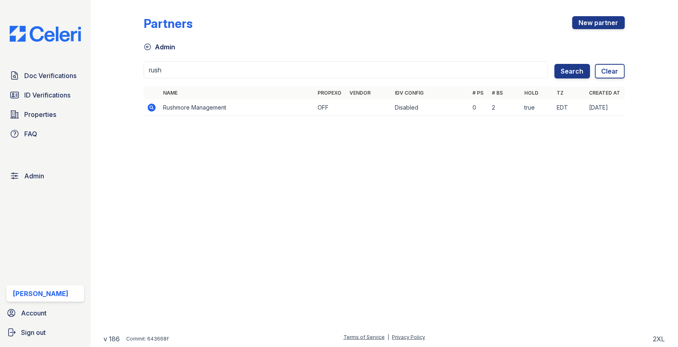
click at [154, 108] on icon at bounding box center [152, 108] width 8 height 8
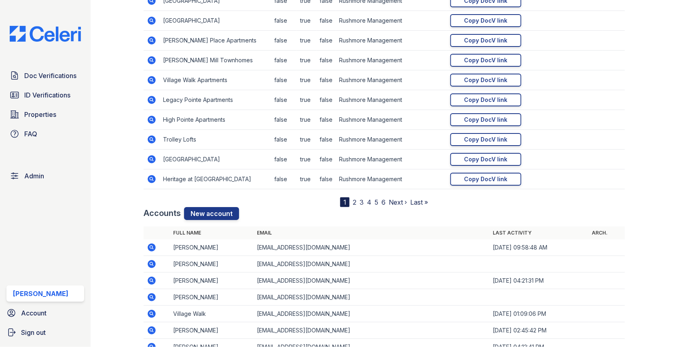
scroll to position [936, 0]
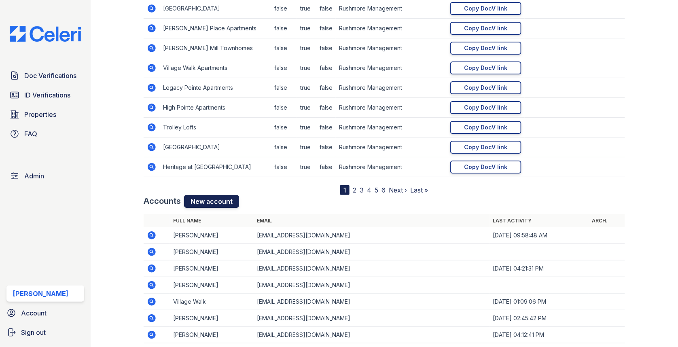
click at [215, 196] on link "New account" at bounding box center [211, 201] width 55 height 13
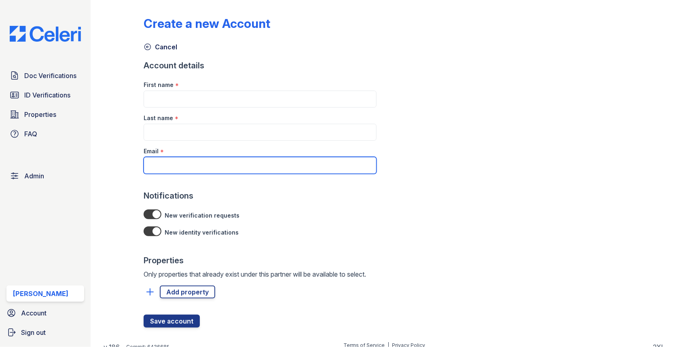
click at [191, 159] on input "Email" at bounding box center [260, 165] width 233 height 17
paste input "[EMAIL_ADDRESS][DOMAIN_NAME]"
type input "[EMAIL_ADDRESS][DOMAIN_NAME]"
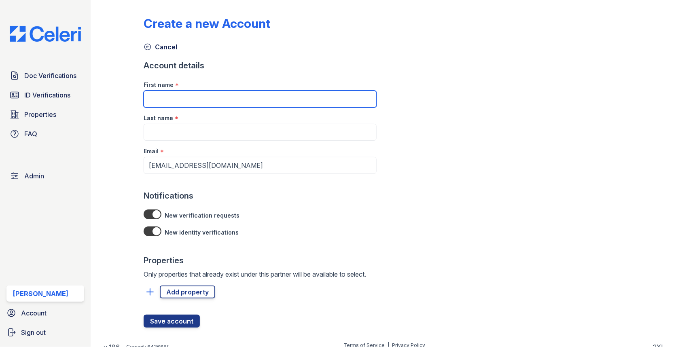
click at [195, 97] on input "First name" at bounding box center [260, 99] width 233 height 17
drag, startPoint x: 198, startPoint y: 93, endPoint x: 183, endPoint y: 100, distance: 16.7
click at [183, 100] on input "F" at bounding box center [260, 99] width 233 height 17
paste input "[PERSON_NAME]"
click at [170, 98] on input "[PERSON_NAME]" at bounding box center [260, 99] width 233 height 17
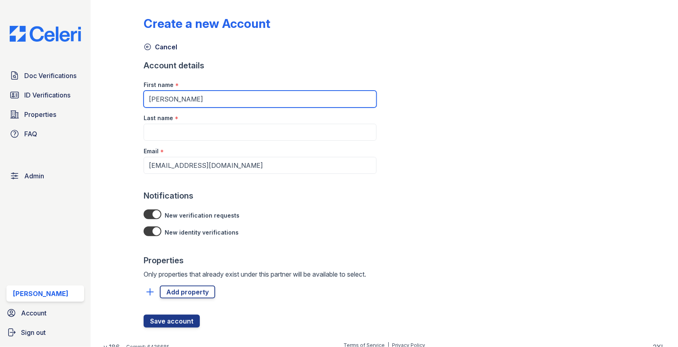
click at [179, 98] on input "[PERSON_NAME]" at bounding box center [260, 99] width 233 height 17
type input "[PERSON_NAME]"
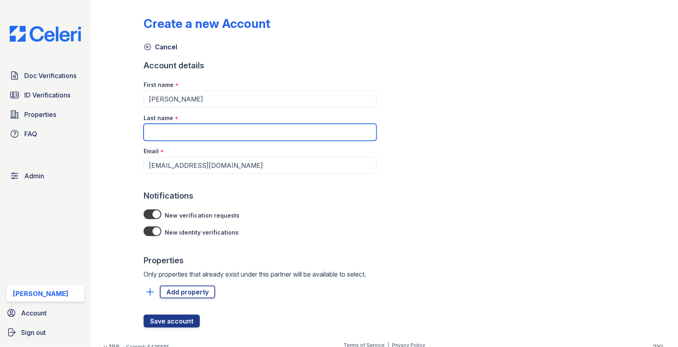
paste input "White"
type input "White"
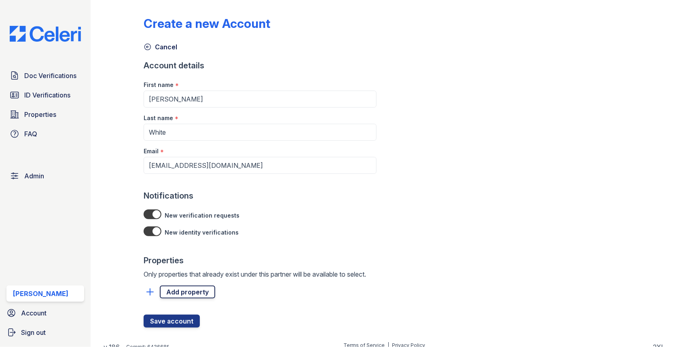
click at [186, 295] on link "Add property" at bounding box center [187, 292] width 55 height 13
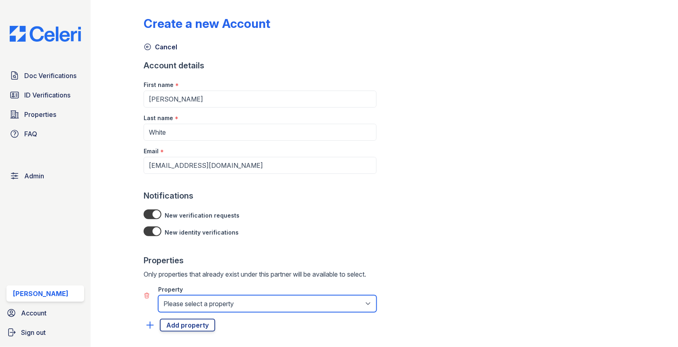
click at [184, 299] on select "Please select a property [GEOGRAPHIC_DATA] [GEOGRAPHIC_DATA] Homes [PERSON_NAME…" at bounding box center [267, 303] width 218 height 17
click at [182, 305] on select "Please select a property [GEOGRAPHIC_DATA] [GEOGRAPHIC_DATA] Homes [PERSON_NAME…" at bounding box center [267, 303] width 218 height 17
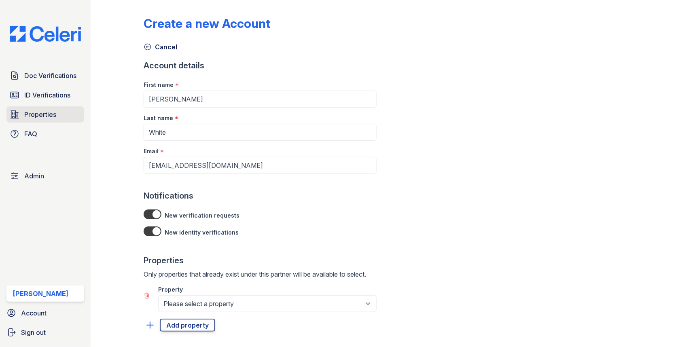
click at [40, 114] on span "Properties" at bounding box center [40, 115] width 32 height 10
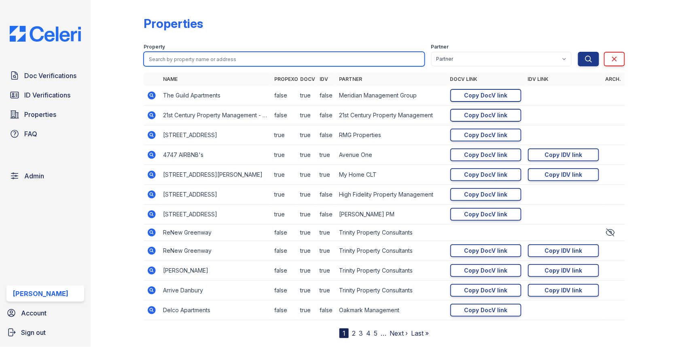
click at [172, 60] on input "search" at bounding box center [284, 59] width 281 height 15
type input "germantown"
click at [578, 52] on button "Search" at bounding box center [588, 59] width 21 height 15
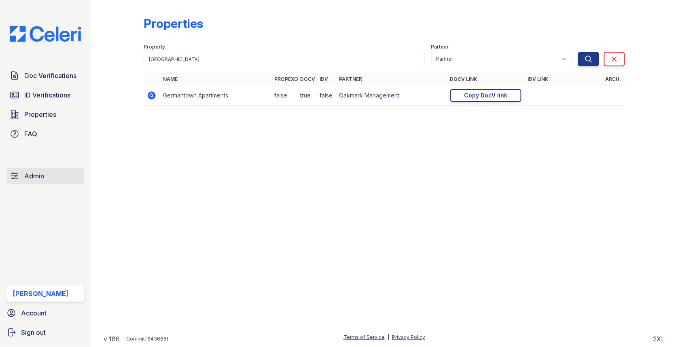
click at [56, 175] on link "Admin" at bounding box center [45, 176] width 78 height 16
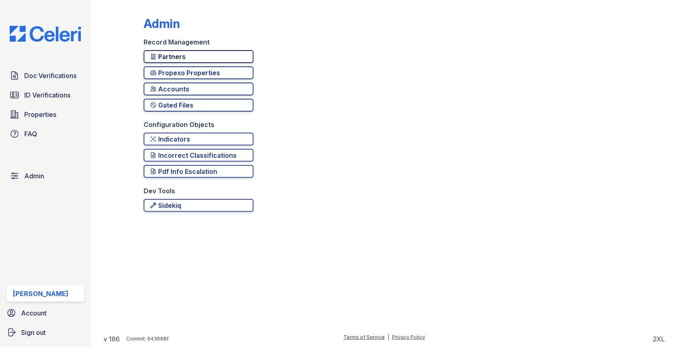
click at [226, 59] on div "Partners" at bounding box center [198, 57] width 97 height 10
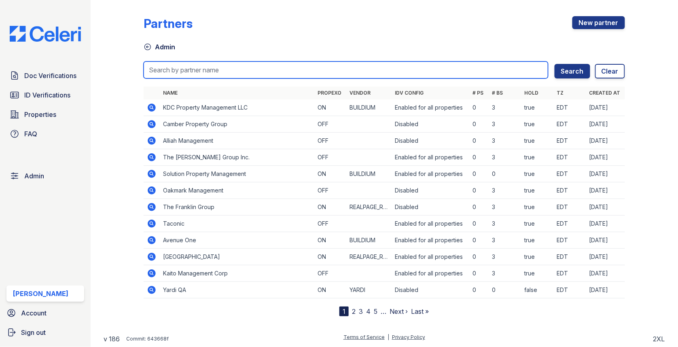
click at [225, 67] on input "search" at bounding box center [346, 69] width 405 height 17
type input "oak"
click at [555, 64] on button "Search" at bounding box center [573, 71] width 36 height 15
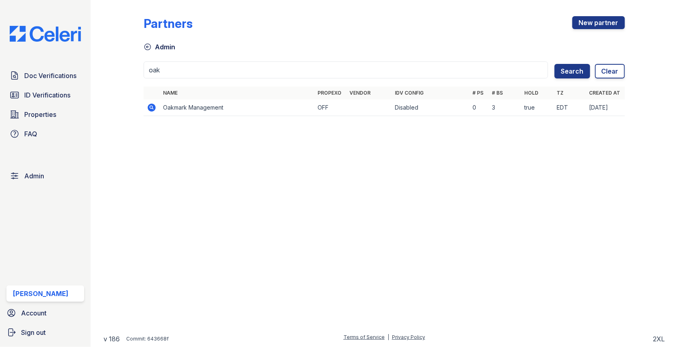
click at [156, 106] on icon at bounding box center [152, 108] width 10 height 10
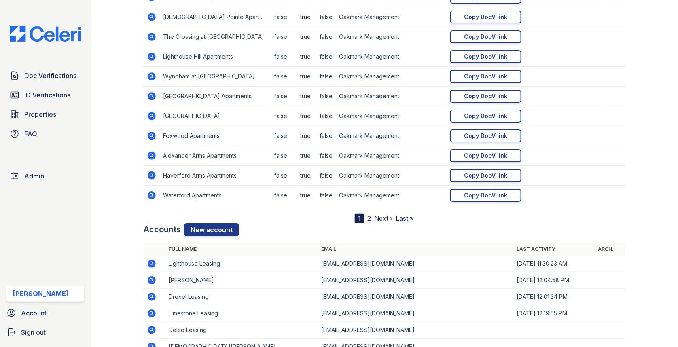
scroll to position [926, 0]
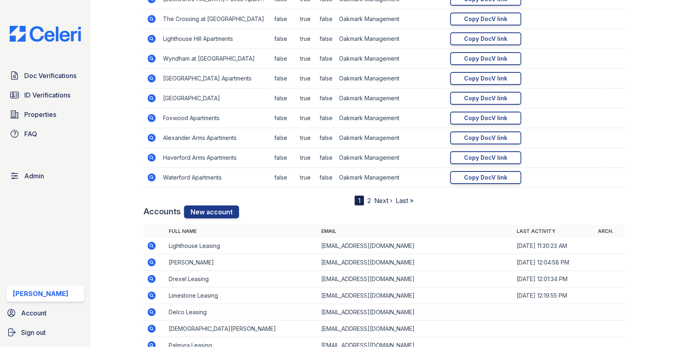
click at [205, 200] on div "Name Propexo DocV IDV Partner DocV Link IDV Link Arch. Delco Apartments false t…" at bounding box center [384, 71] width 481 height 269
click at [203, 206] on link "New account" at bounding box center [211, 212] width 55 height 13
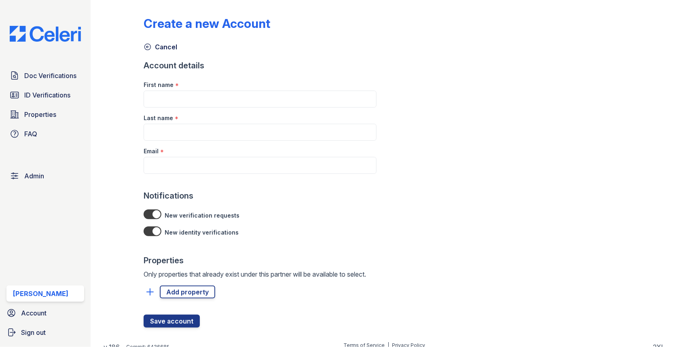
click at [209, 155] on div "Email *" at bounding box center [260, 149] width 233 height 16
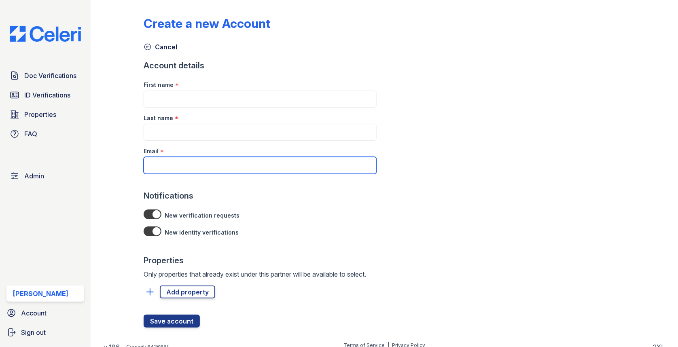
click at [206, 159] on input "Email" at bounding box center [260, 165] width 233 height 17
paste input "White"
drag, startPoint x: 179, startPoint y: 165, endPoint x: 135, endPoint y: 165, distance: 44.5
click at [135, 165] on div "Create a new Account Cancel Account details First name * Last name * Email * Wh…" at bounding box center [385, 170] width 562 height 341
paste input "fernhillpark@rushmoremgmt.com"
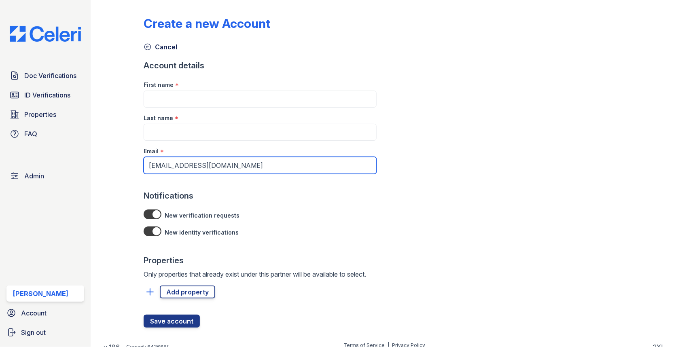
type input "fernhillpark@rushmoremgmt.com"
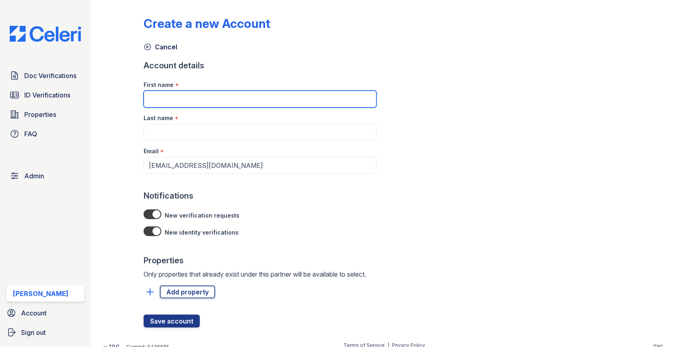
click at [188, 100] on input "First name" at bounding box center [260, 99] width 233 height 17
paste input "Kimberly White"
click at [180, 100] on input "Kimberly White" at bounding box center [260, 99] width 233 height 17
click at [180, 100] on input "Kimberly=" at bounding box center [260, 99] width 233 height 17
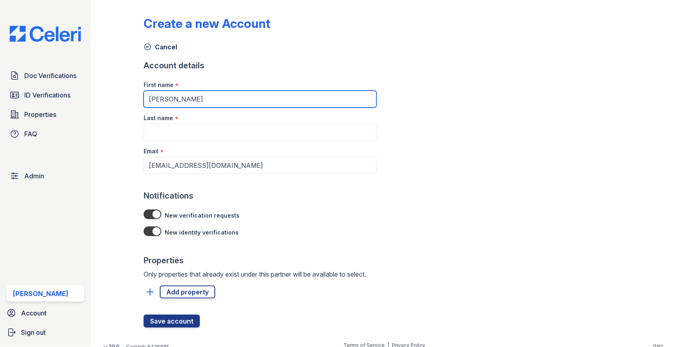
type input "Kimberly"
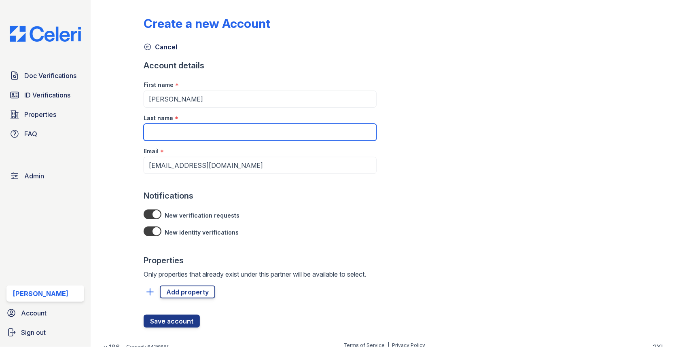
paste input "White"
type input "White"
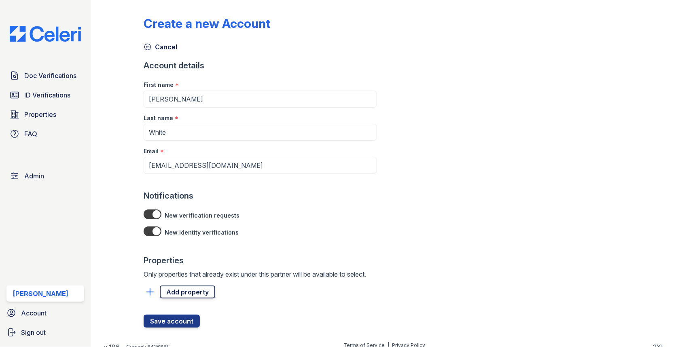
click at [184, 297] on link "Add property" at bounding box center [187, 292] width 55 height 13
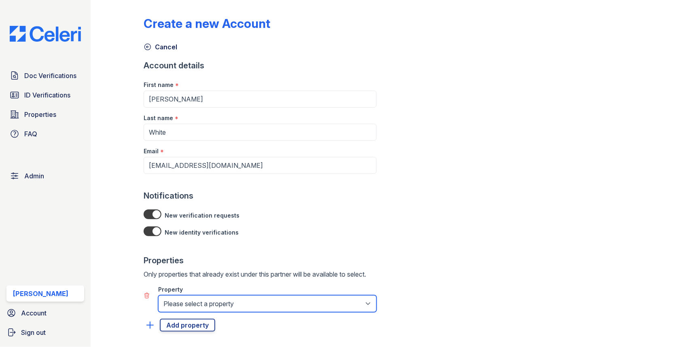
click at [183, 302] on select "Please select a property Alexander Arms Apartments Christiana Pointe Apartments…" at bounding box center [267, 303] width 218 height 17
select select "5055"
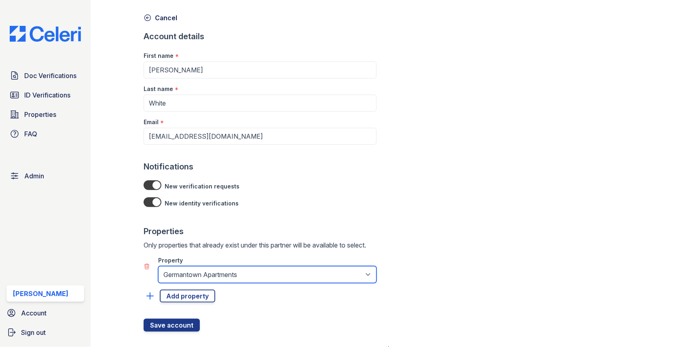
scroll to position [40, 0]
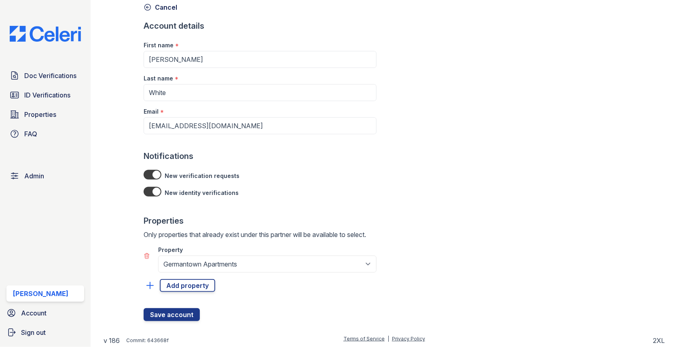
click at [181, 299] on div at bounding box center [260, 300] width 233 height 16
click at [179, 309] on button "Save account" at bounding box center [172, 314] width 56 height 13
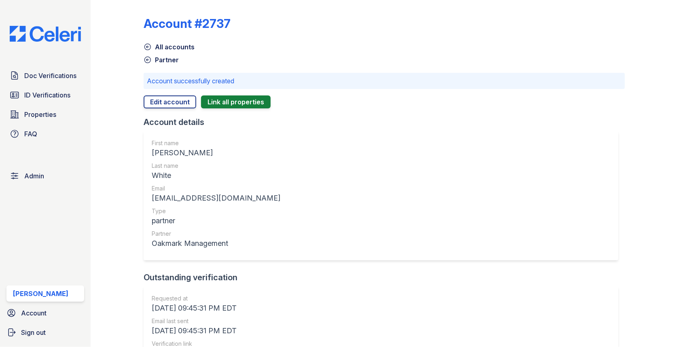
click at [28, 167] on div "Doc Verifications ID Verifications Properties FAQ Admin Max Orshan Account Sign…" at bounding box center [45, 173] width 91 height 347
click at [29, 174] on span "Admin" at bounding box center [34, 176] width 20 height 10
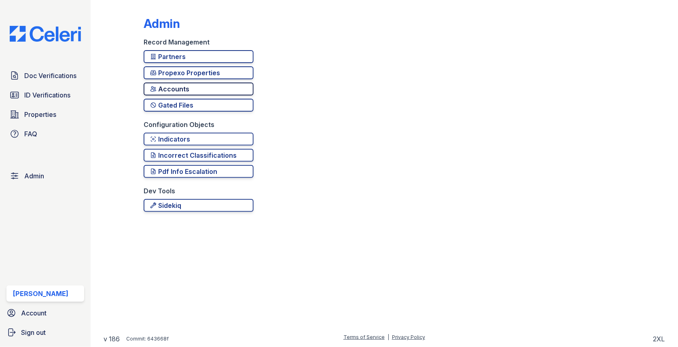
click at [179, 89] on div "Accounts" at bounding box center [198, 89] width 97 height 10
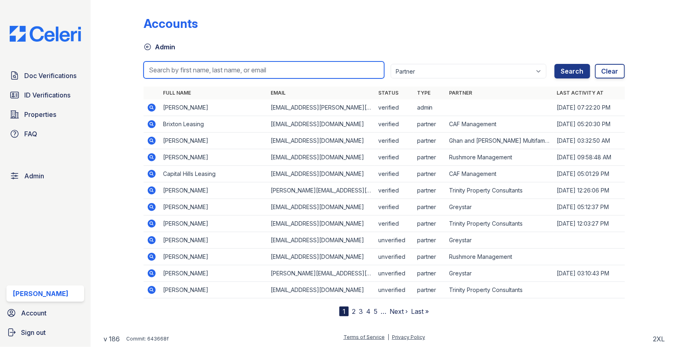
click at [191, 62] on input "search" at bounding box center [264, 69] width 241 height 17
paste input "ksoto@rushmoremgmt.com"
type input "ksoto@rushmoremgmt.com"
click at [555, 64] on button "Search" at bounding box center [573, 71] width 36 height 15
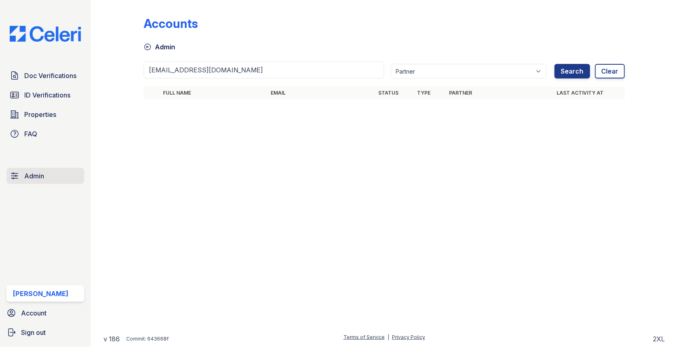
click at [45, 171] on link "Admin" at bounding box center [45, 176] width 78 height 16
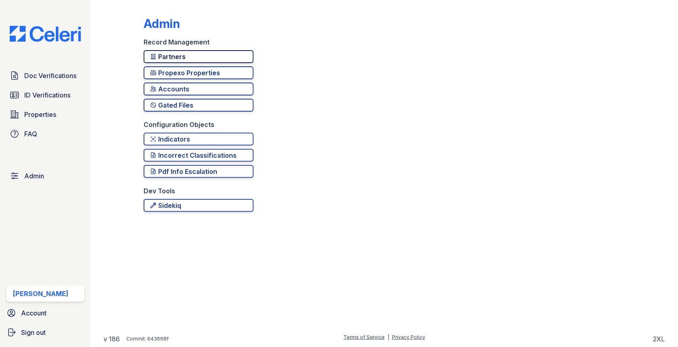
click at [195, 51] on link "Partners" at bounding box center [199, 56] width 110 height 13
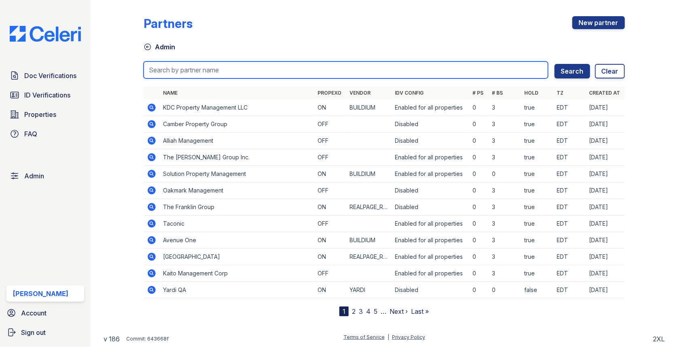
click at [183, 66] on input "search" at bounding box center [346, 69] width 405 height 17
type input "rushmore"
click at [555, 64] on button "Search" at bounding box center [573, 71] width 36 height 15
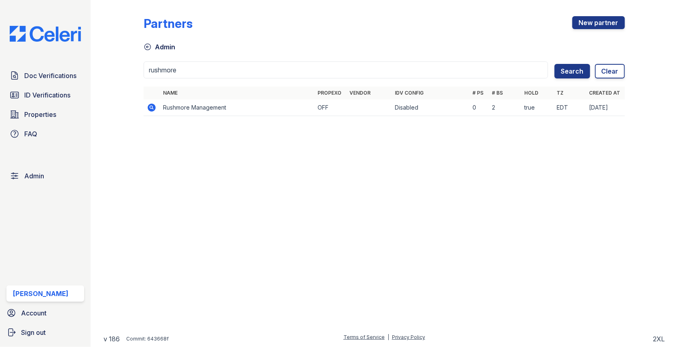
click at [151, 107] on icon at bounding box center [151, 107] width 2 height 2
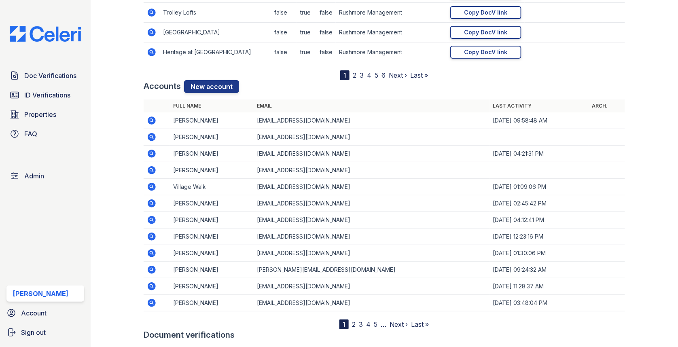
scroll to position [1047, 0]
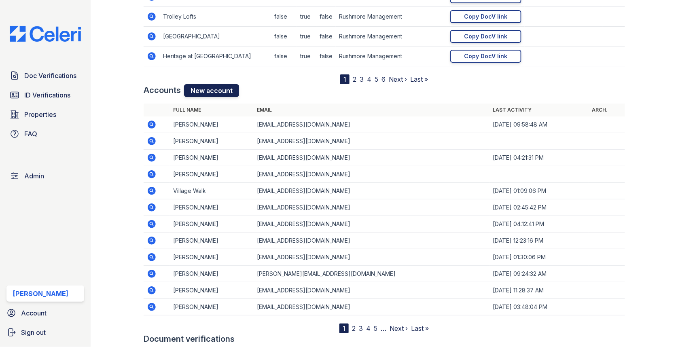
click at [211, 87] on link "New account" at bounding box center [211, 90] width 55 height 13
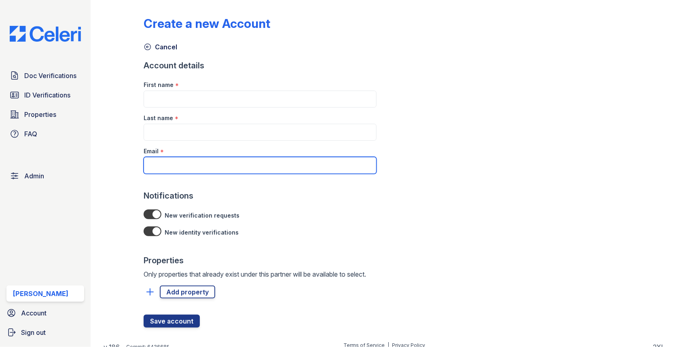
click at [188, 166] on input "Email" at bounding box center [260, 165] width 233 height 17
paste input "ksoto@rushmoremgmt.com"
type input "ksoto@rushmoremgmt.com"
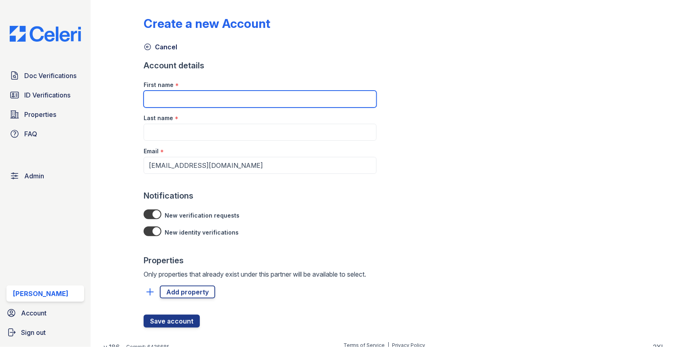
click at [224, 102] on input "First name" at bounding box center [260, 99] width 233 height 17
paste input "Kaydee Soto"
click at [182, 100] on input "Kaydee Soto" at bounding box center [260, 99] width 233 height 17
type input "Kaydee"
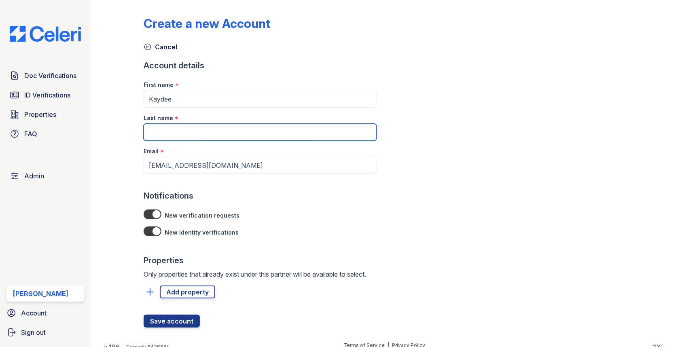
paste input "Soto"
type input "Soto"
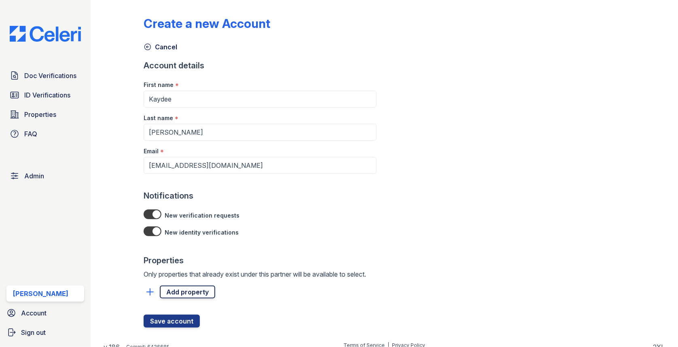
click at [186, 291] on link "Add property" at bounding box center [187, 292] width 55 height 13
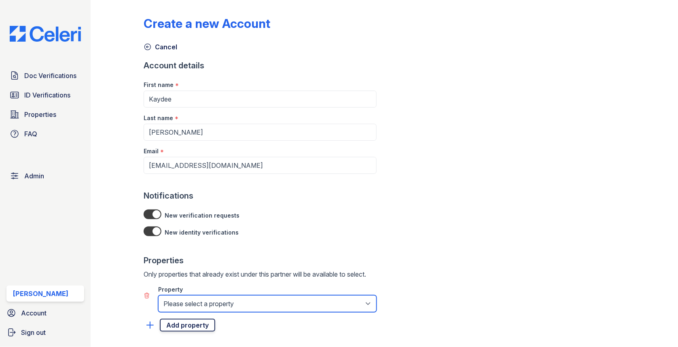
click at [186, 303] on select "Please select a property Audubon Creek Audubon Homes Barclay Square Baybrook Vi…" at bounding box center [267, 303] width 218 height 17
select select "635"
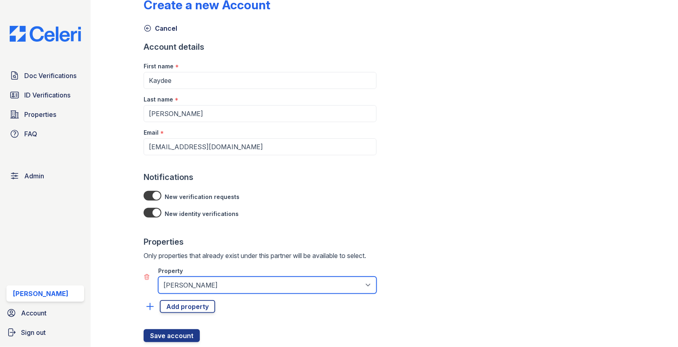
scroll to position [40, 0]
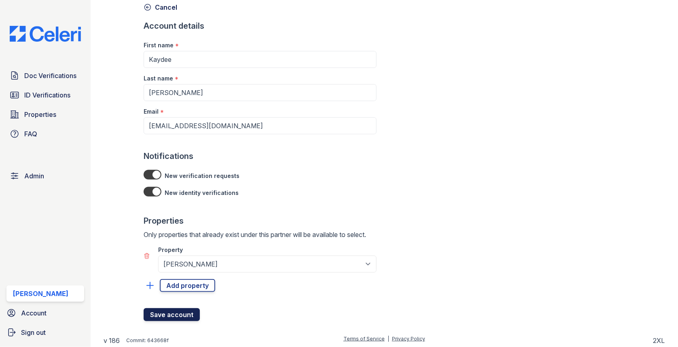
click at [180, 316] on button "Save account" at bounding box center [172, 314] width 56 height 13
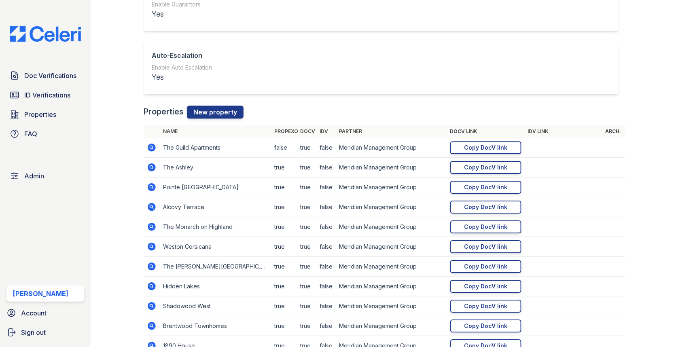
scroll to position [635, 0]
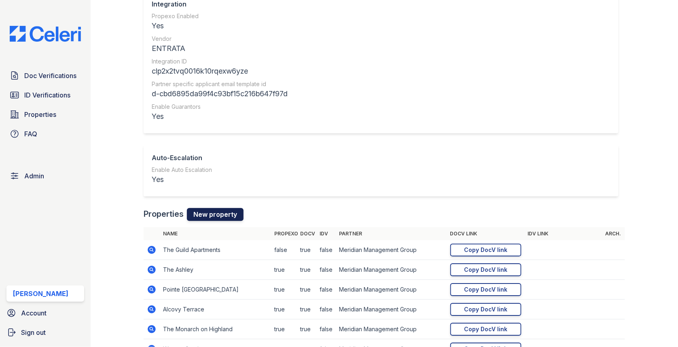
click at [208, 213] on link "New property" at bounding box center [215, 214] width 57 height 13
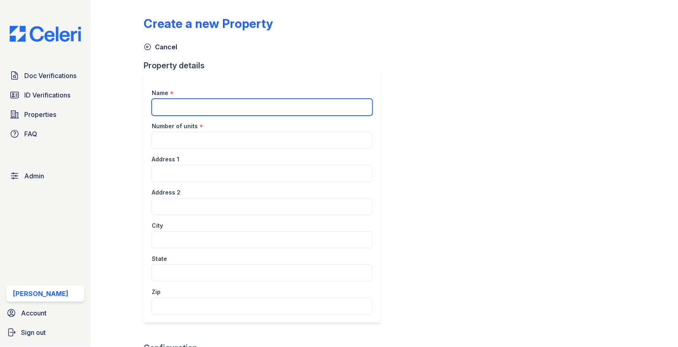
click at [209, 105] on input "Name" at bounding box center [262, 107] width 221 height 17
paste input "Peach Place"
type input "Peach Place"
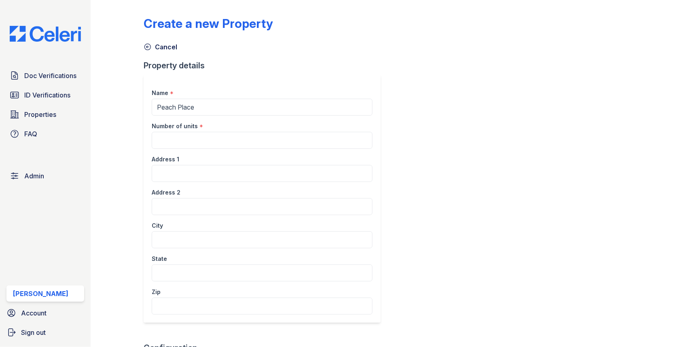
click at [286, 149] on div "Address 1" at bounding box center [262, 157] width 221 height 16
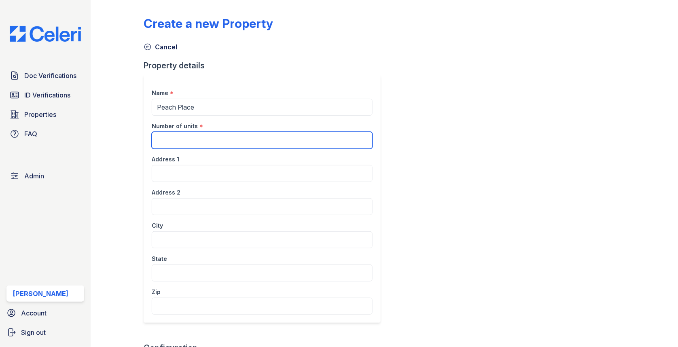
click at [286, 140] on input "Number of units" at bounding box center [262, 140] width 221 height 17
paste input "156"
type input "156"
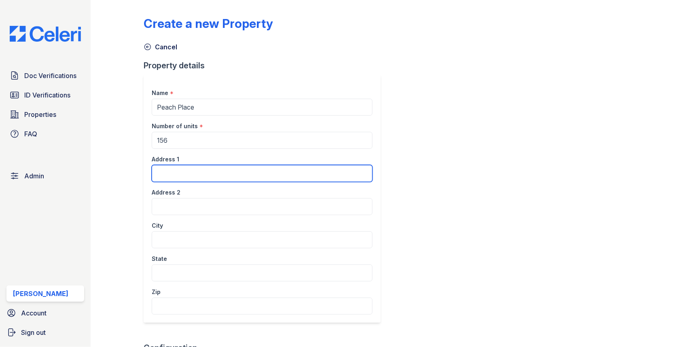
click at [212, 172] on input "Address 1" at bounding box center [262, 173] width 221 height 17
paste input "8775 Jeff Hamilton Rd."
type input "8775 Jeff Hamilton Rd."
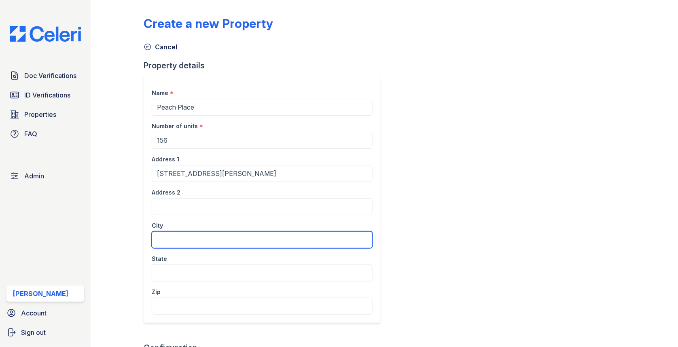
click at [232, 238] on input "City" at bounding box center [262, 239] width 221 height 17
paste input "Mobile AL 36695"
click at [177, 237] on input "Mobile AL 36695" at bounding box center [262, 239] width 221 height 17
drag, startPoint x: 179, startPoint y: 238, endPoint x: 245, endPoint y: 238, distance: 66.3
click at [245, 238] on input "Mobile AL 36695" at bounding box center [262, 239] width 221 height 17
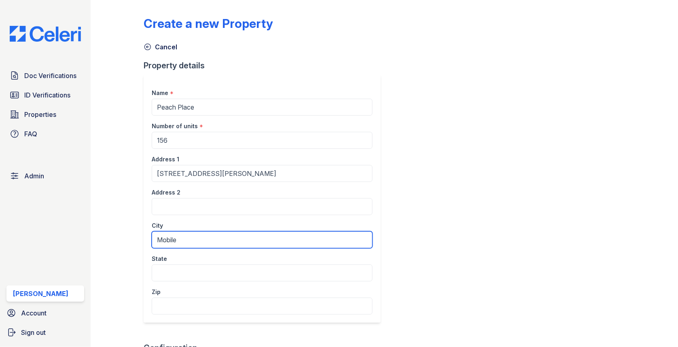
type input "Mobile"
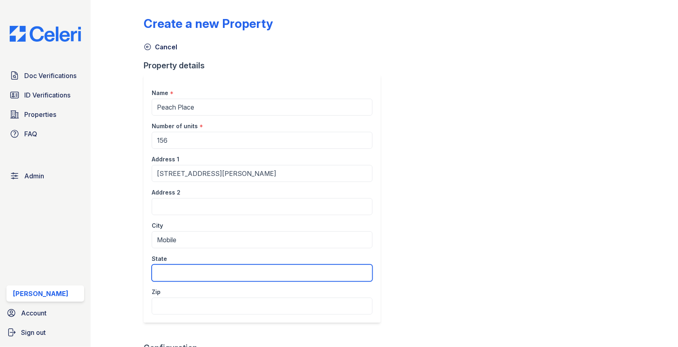
paste input "AL 36695"
click at [182, 269] on input "AL 36695" at bounding box center [262, 273] width 221 height 17
type input "AL"
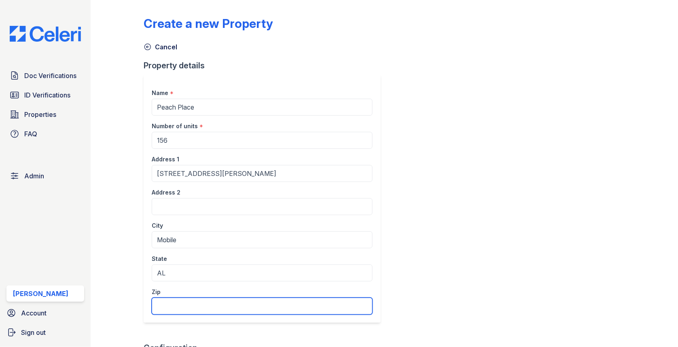
paste input "36695"
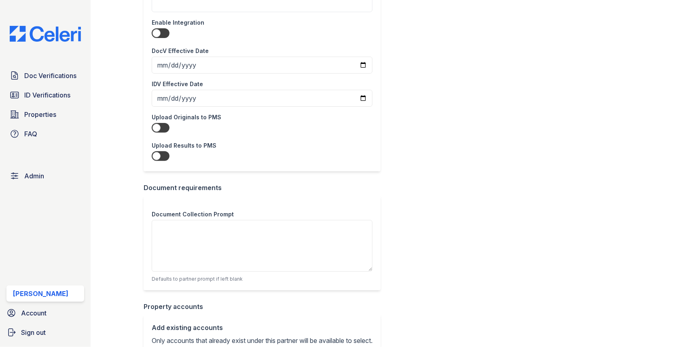
scroll to position [595, 0]
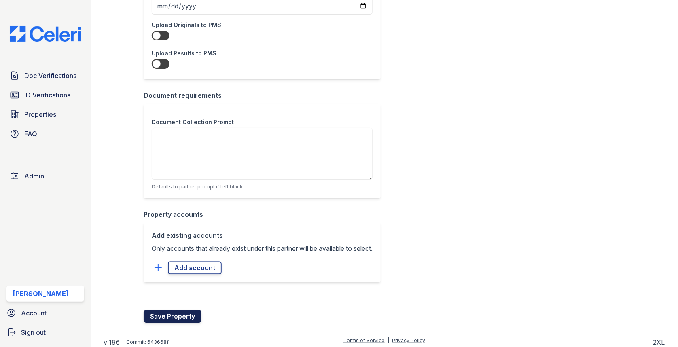
type input "36695"
click at [167, 312] on button "Save Property" at bounding box center [173, 316] width 58 height 13
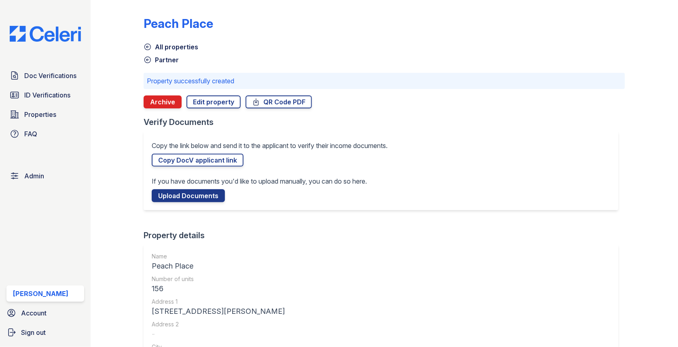
click at [172, 60] on link "Partner" at bounding box center [161, 60] width 35 height 10
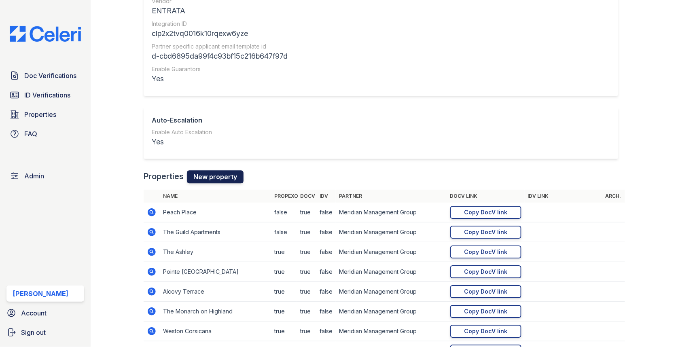
scroll to position [681, 0]
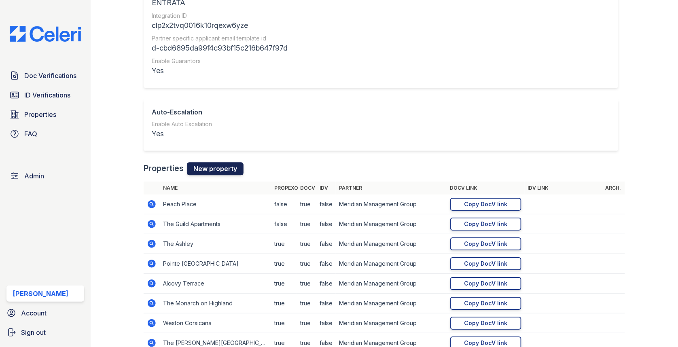
click at [225, 164] on link "New property" at bounding box center [215, 168] width 57 height 13
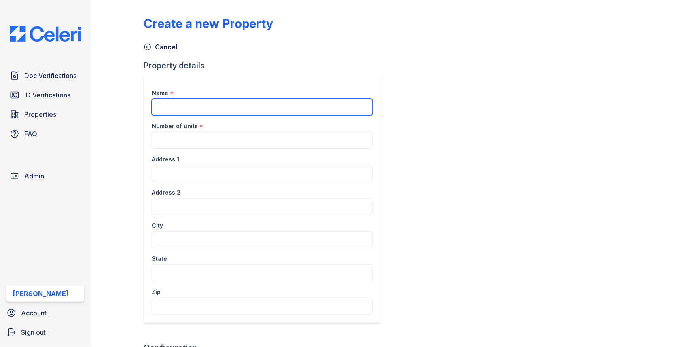
click at [194, 101] on input "Name" at bounding box center [262, 107] width 221 height 17
paste input "Spanish Oaks"
type input "Spanish Oaks"
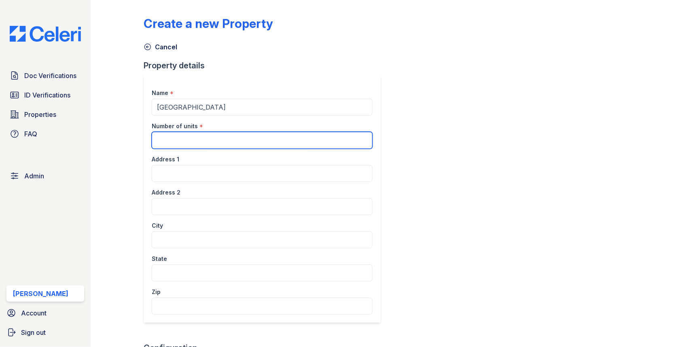
click at [291, 140] on input "Number of units" at bounding box center [262, 140] width 221 height 17
paste input "154"
type input "154"
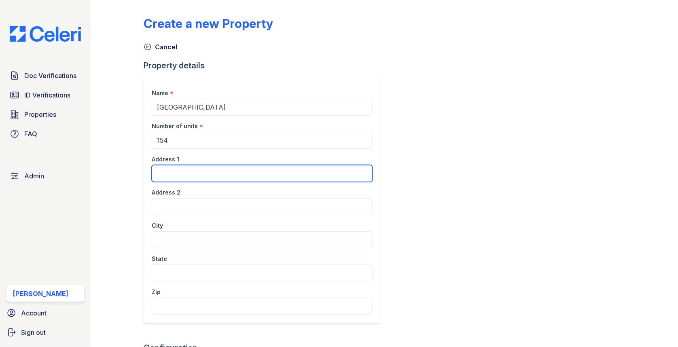
click at [210, 170] on input "Address 1" at bounding box center [262, 173] width 221 height 17
paste input "6232 Spanish Trail Dr."
type input "6232 Spanish Trail Dr."
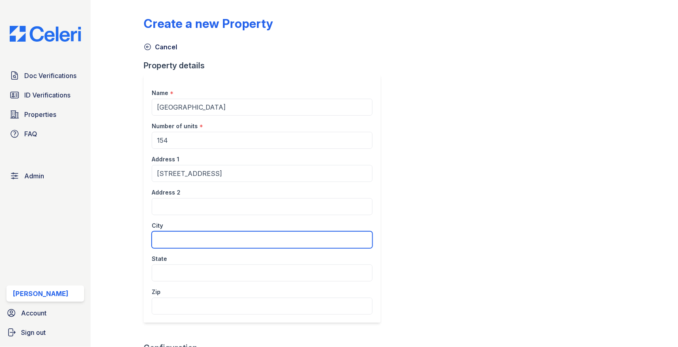
click at [186, 235] on input "City" at bounding box center [262, 239] width 221 height 17
paste input "Theodore AL 36582"
drag, startPoint x: 192, startPoint y: 240, endPoint x: 300, endPoint y: 240, distance: 107.6
click at [298, 240] on input "Theodore AL 36582" at bounding box center [262, 239] width 221 height 17
type input "Theodore"
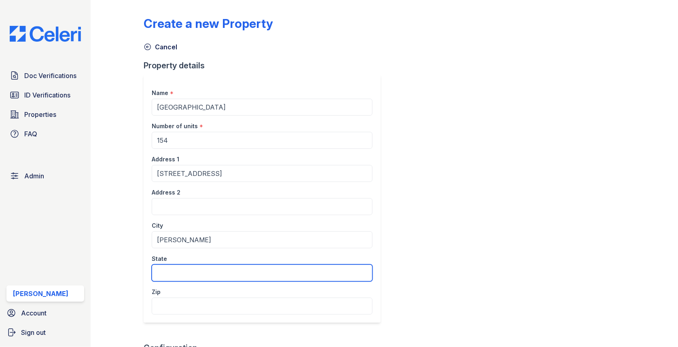
paste input "AL 36582"
click at [175, 276] on input "AL 36582" at bounding box center [262, 273] width 221 height 17
type input "AL"
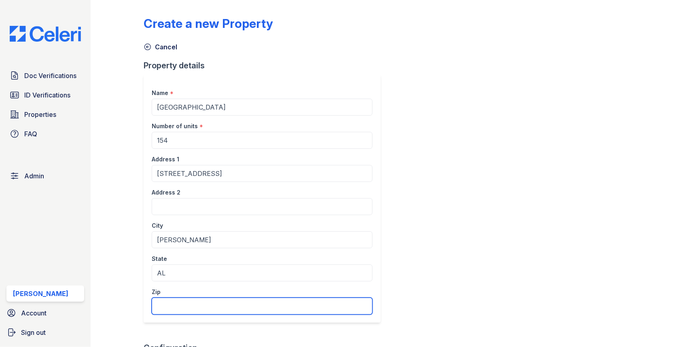
paste input "36582"
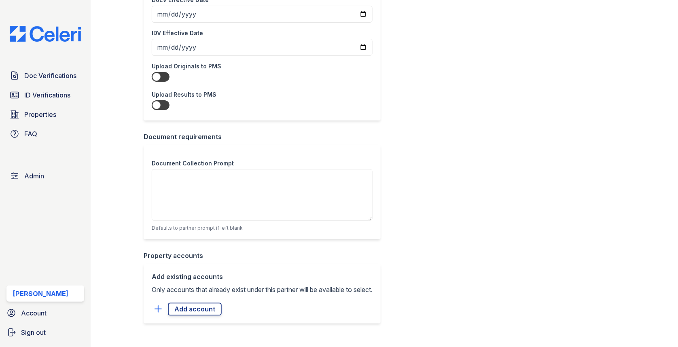
scroll to position [595, 0]
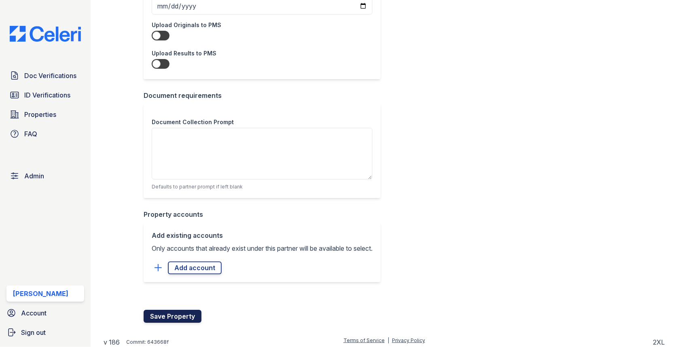
type input "36582"
click at [166, 311] on button "Save Property" at bounding box center [173, 316] width 58 height 13
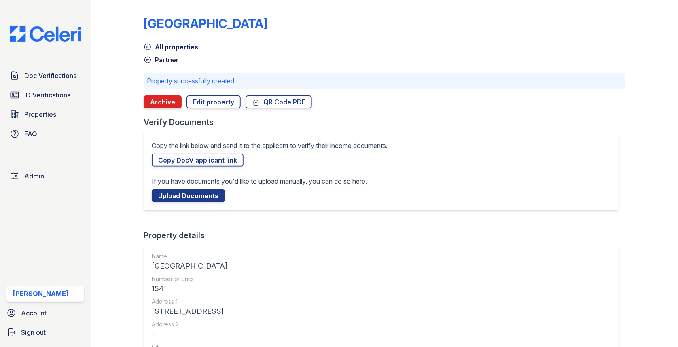
click at [165, 61] on link "Partner" at bounding box center [161, 60] width 35 height 10
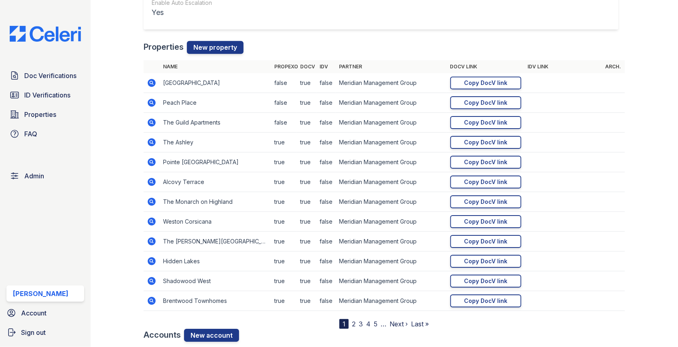
scroll to position [799, 0]
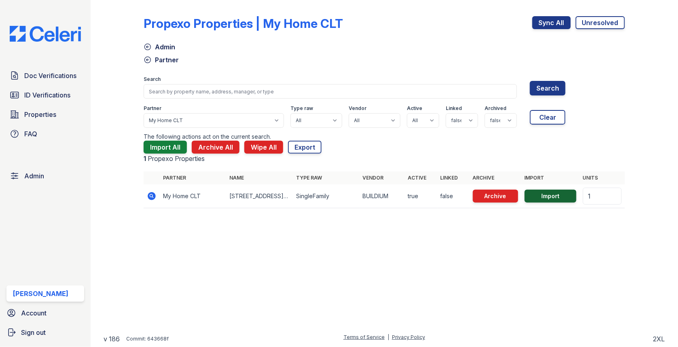
click at [550, 195] on button "Import" at bounding box center [551, 196] width 52 height 13
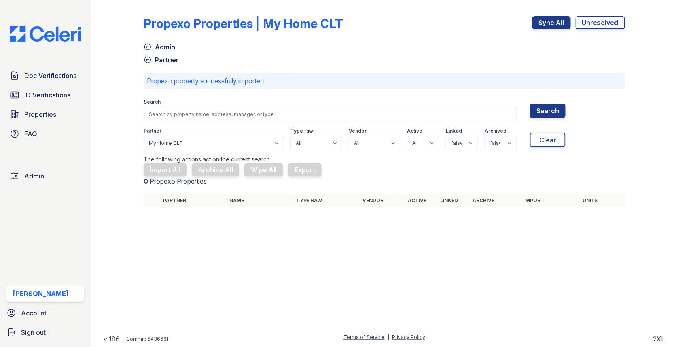
click at [164, 63] on link "Partner" at bounding box center [161, 60] width 35 height 10
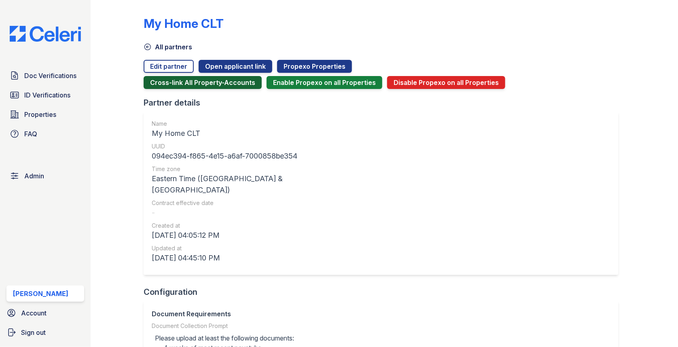
click at [234, 84] on button "Cross-link All Property-Accounts" at bounding box center [203, 82] width 118 height 13
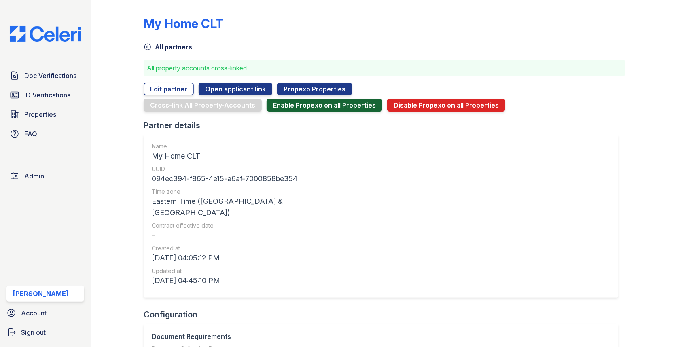
click at [299, 100] on button "Enable Propexo on all Properties" at bounding box center [325, 105] width 116 height 13
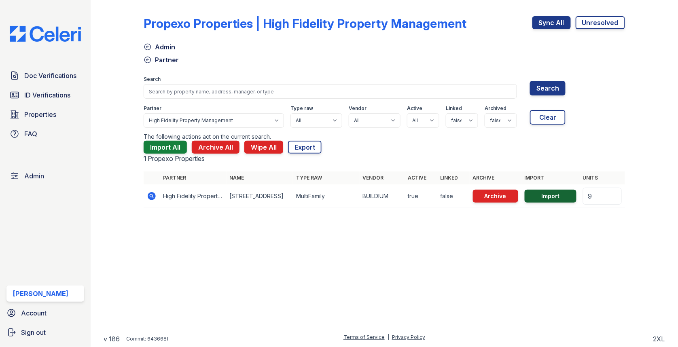
click at [547, 195] on button "Import" at bounding box center [551, 196] width 52 height 13
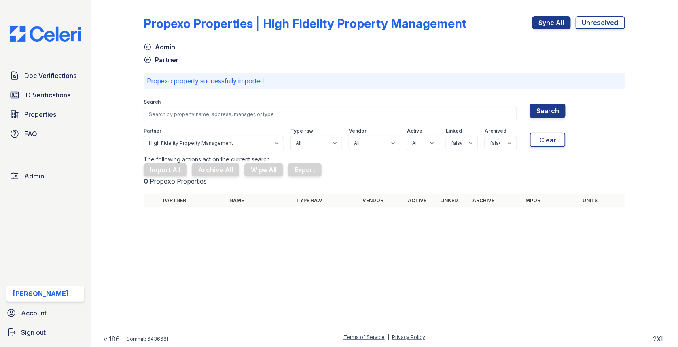
click at [164, 57] on link "Partner" at bounding box center [161, 60] width 35 height 10
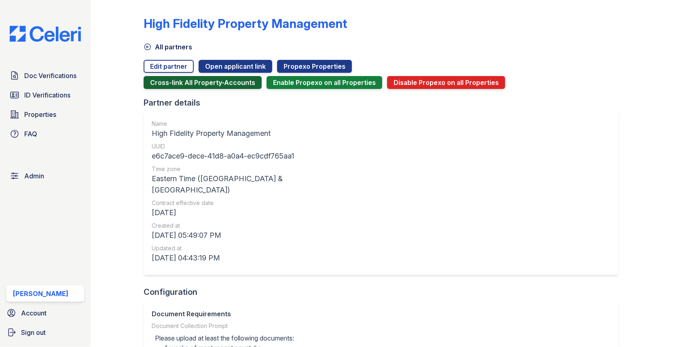
click at [237, 79] on button "Cross-link All Property-Accounts" at bounding box center [203, 82] width 118 height 13
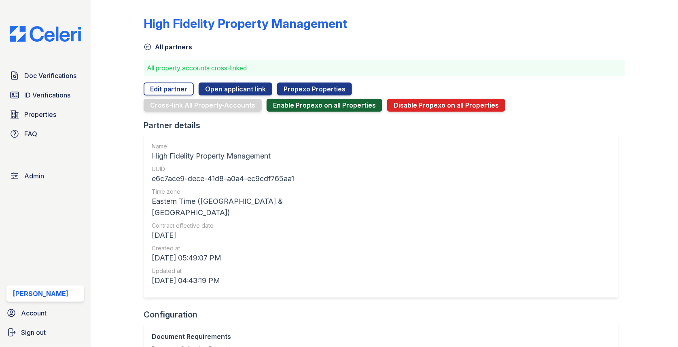
click at [307, 99] on button "Enable Propexo on all Properties" at bounding box center [325, 105] width 116 height 13
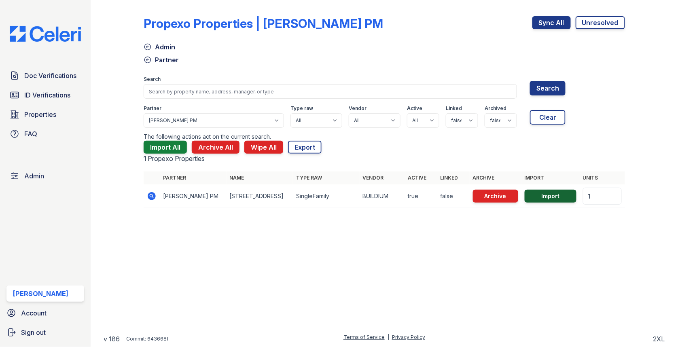
click at [560, 201] on button "Import" at bounding box center [551, 196] width 52 height 13
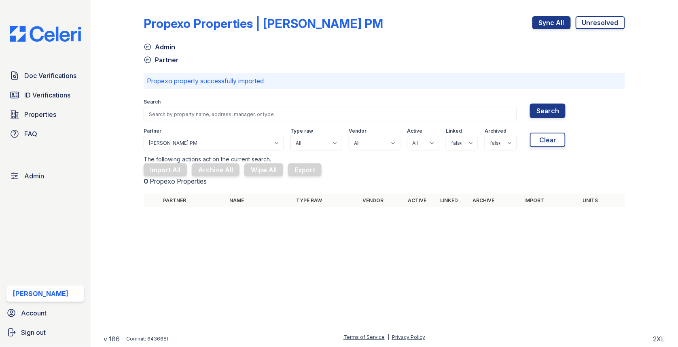
click at [159, 60] on link "Partner" at bounding box center [161, 60] width 35 height 10
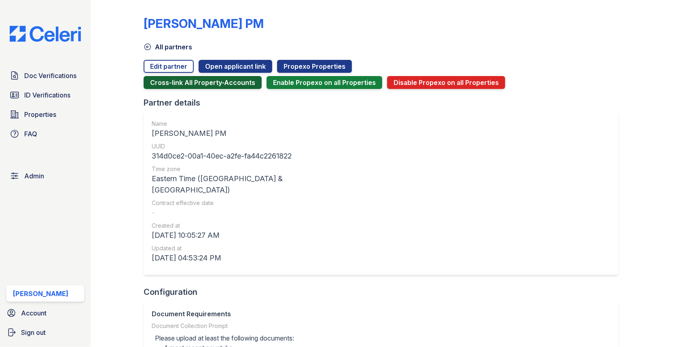
click at [247, 83] on button "Cross-link All Property-Accounts" at bounding box center [203, 82] width 118 height 13
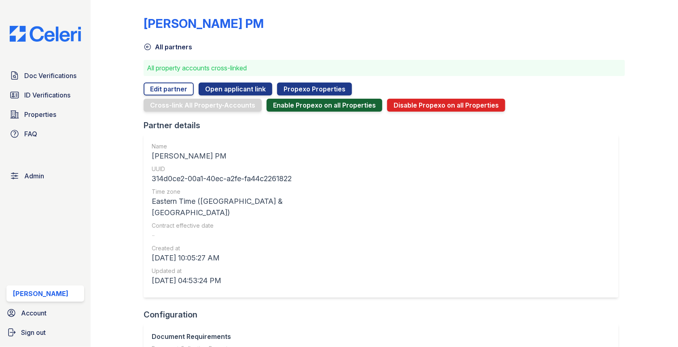
click at [303, 101] on button "Enable Propexo on all Properties" at bounding box center [325, 105] width 116 height 13
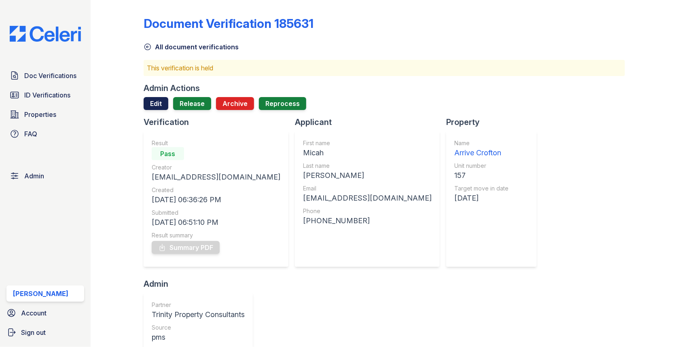
click at [152, 108] on link "Edit" at bounding box center [156, 103] width 25 height 13
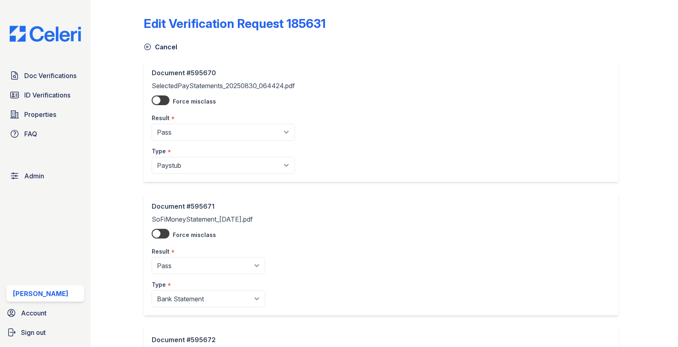
scroll to position [284, 0]
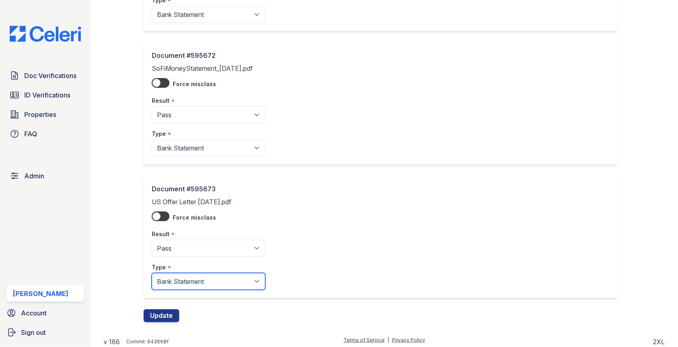
click at [180, 278] on select "Paystub Bank Statement Offer Letter Tax Documents Benefit Award Letter Investme…" at bounding box center [209, 281] width 114 height 17
select select "offer_letter"
click at [167, 311] on button "Update" at bounding box center [162, 315] width 36 height 13
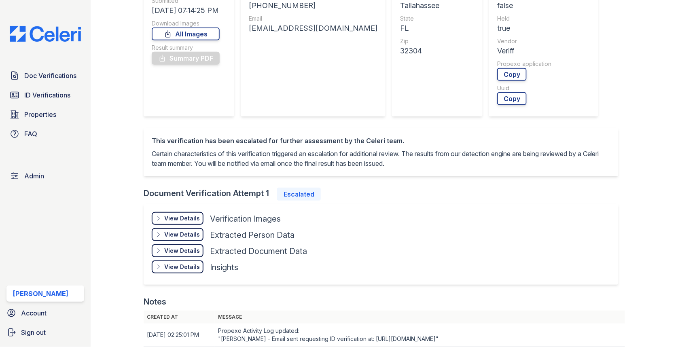
scroll to position [236, 0]
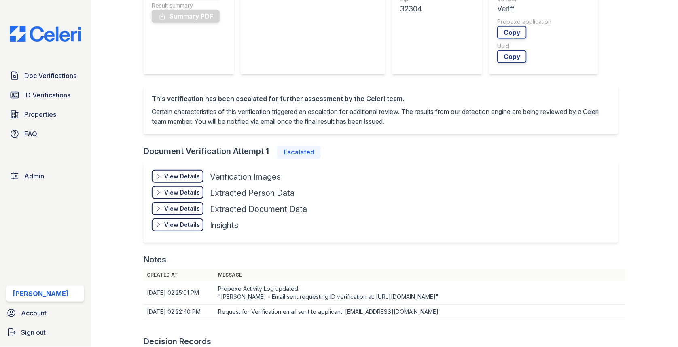
click at [190, 173] on div "View Details" at bounding box center [182, 176] width 36 height 8
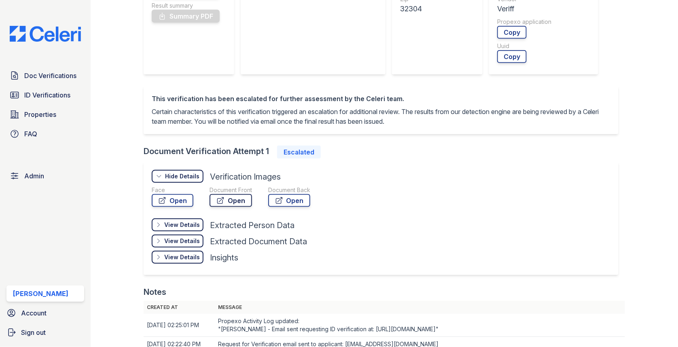
click at [223, 197] on icon at bounding box center [220, 201] width 8 height 8
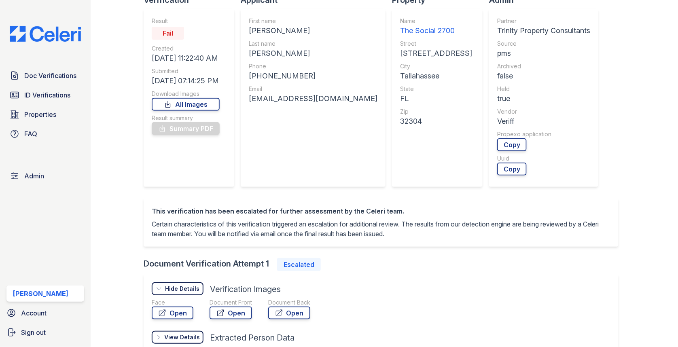
scroll to position [0, 0]
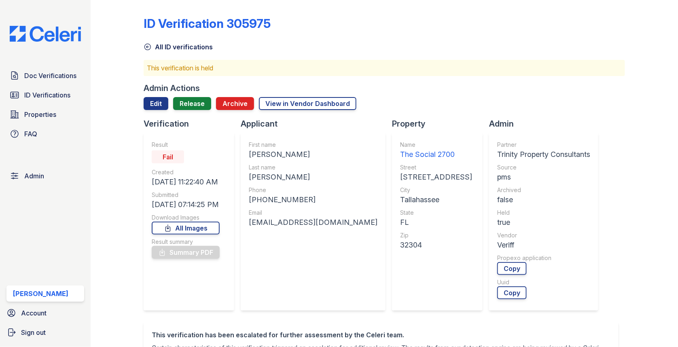
click at [184, 97] on div "Admin Actions Edit Release Archive View in Vendor Dashboard" at bounding box center [384, 101] width 481 height 36
click at [184, 101] on link "Release" at bounding box center [192, 103] width 38 height 13
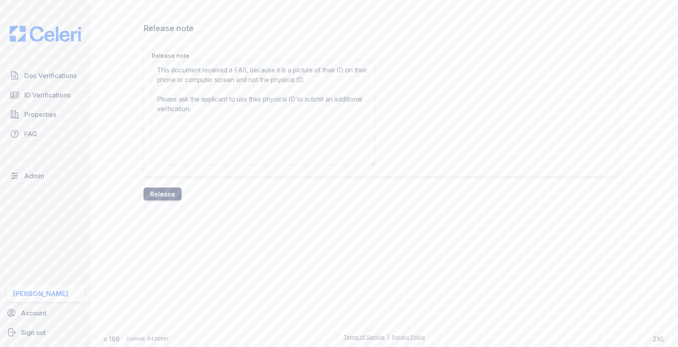
type textarea "This document received a FAIL because it is a picture of their ID on their phon…"
click at [174, 190] on button "Release" at bounding box center [163, 194] width 38 height 13
